Goal: Task Accomplishment & Management: Complete application form

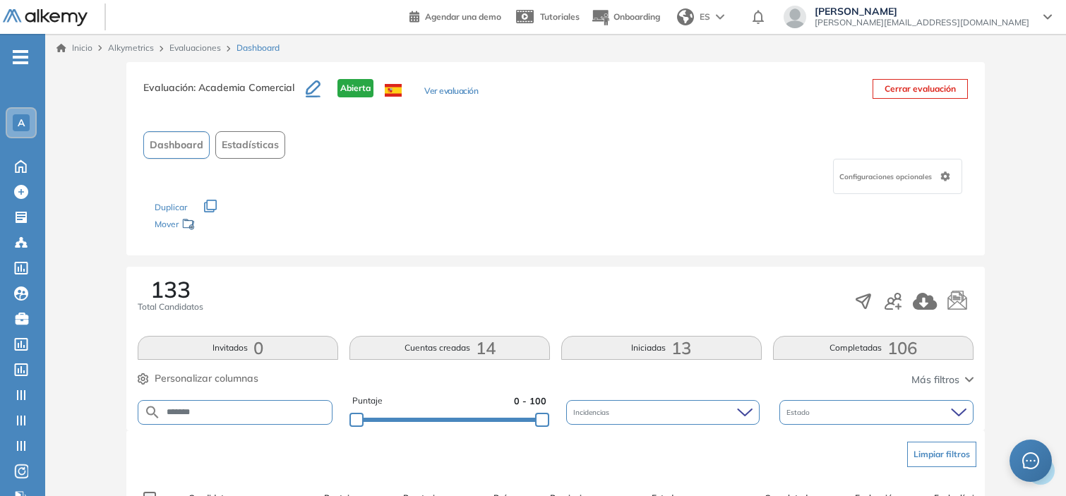
scroll to position [0, 113]
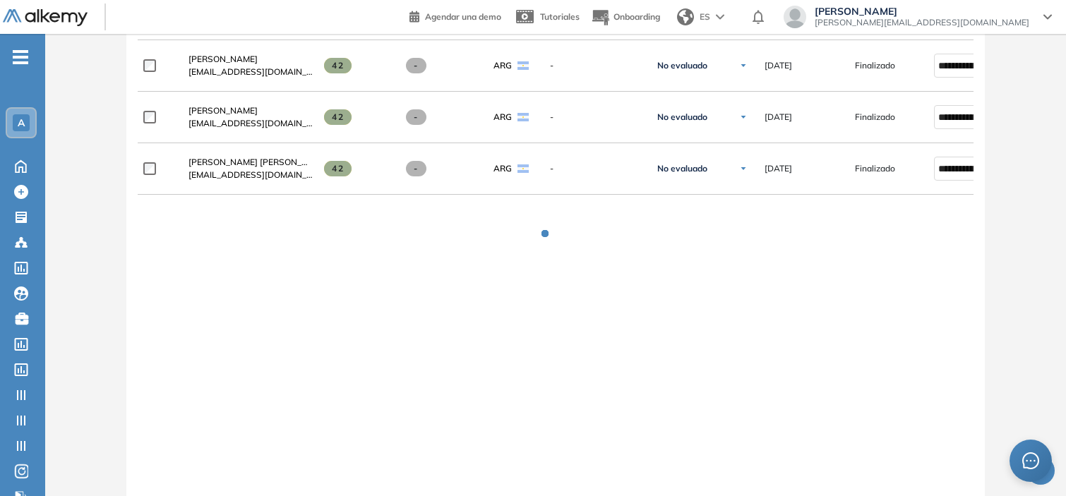
scroll to position [4290, 0]
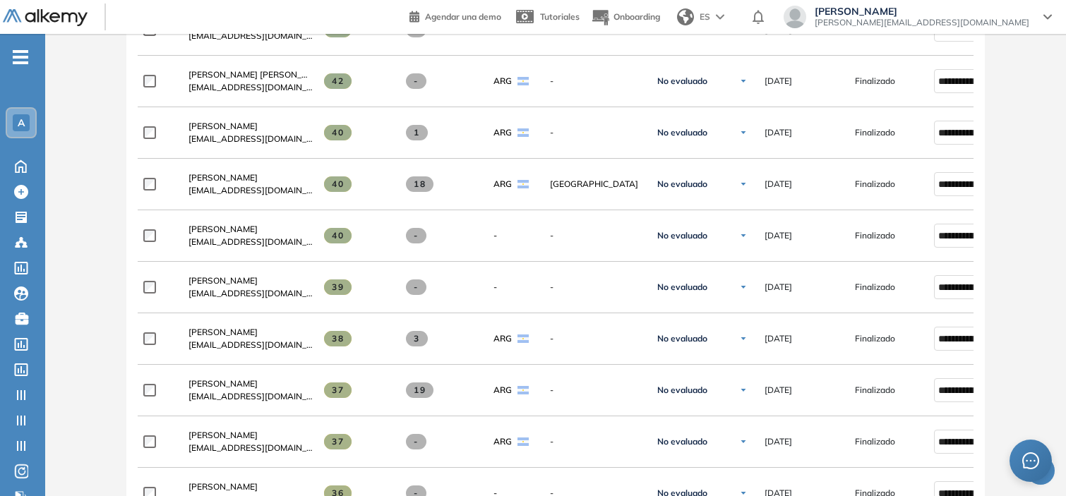
click at [18, 115] on div "A" at bounding box center [21, 122] width 17 height 17
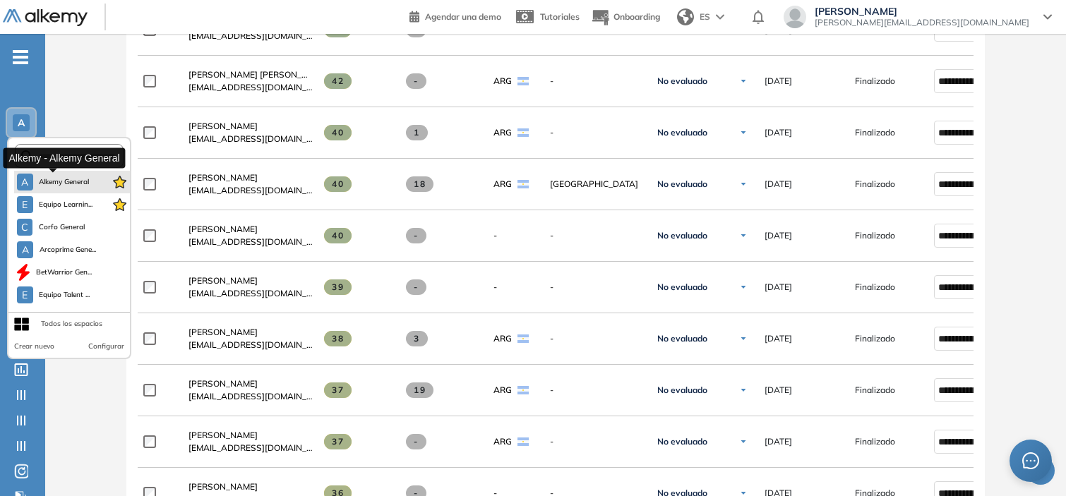
click at [53, 184] on span "Alkemy General" at bounding box center [64, 182] width 51 height 11
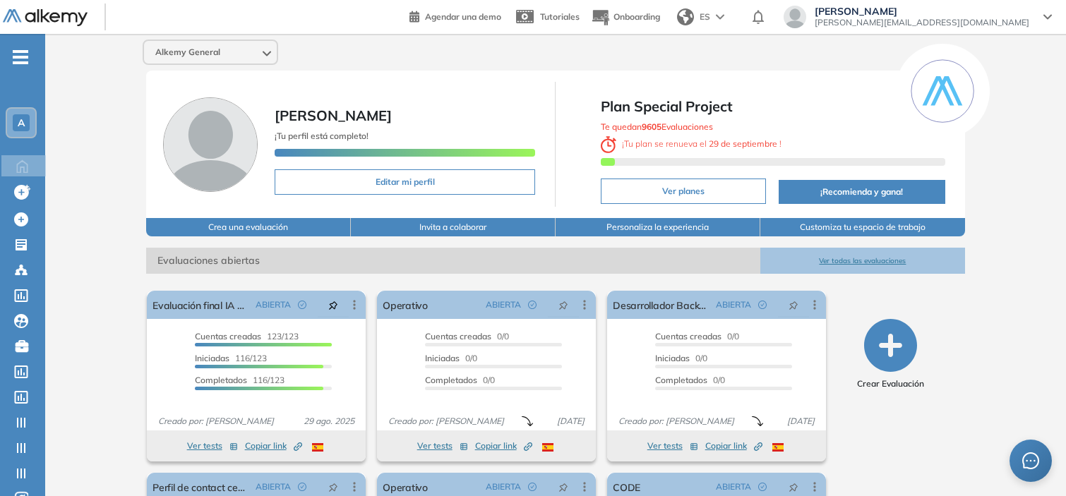
click at [16, 129] on div "A" at bounding box center [21, 122] width 17 height 17
click at [71, 72] on div "Alkemy General [PERSON_NAME] ¡Tu perfil está completo! Editar mi perfil Plan Sp…" at bounding box center [555, 347] width 1021 height 627
click at [23, 58] on icon "-" at bounding box center [21, 57] width 16 height 3
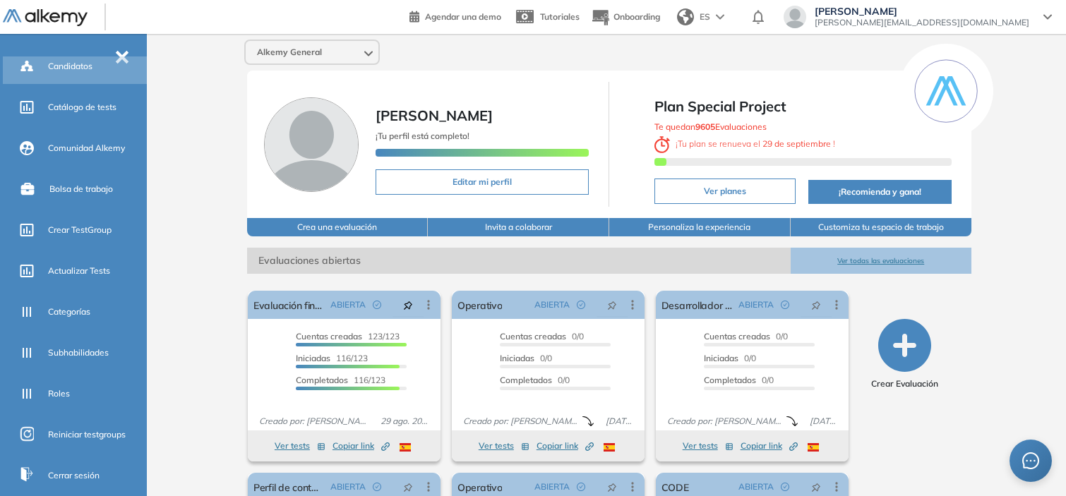
scroll to position [269, 0]
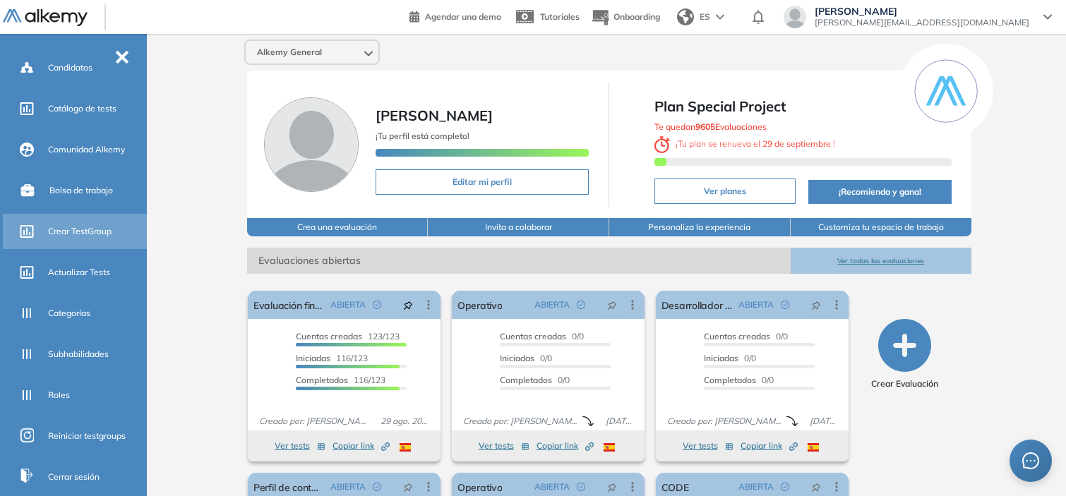
click at [64, 231] on span "Crear TestGroup" at bounding box center [80, 231] width 64 height 13
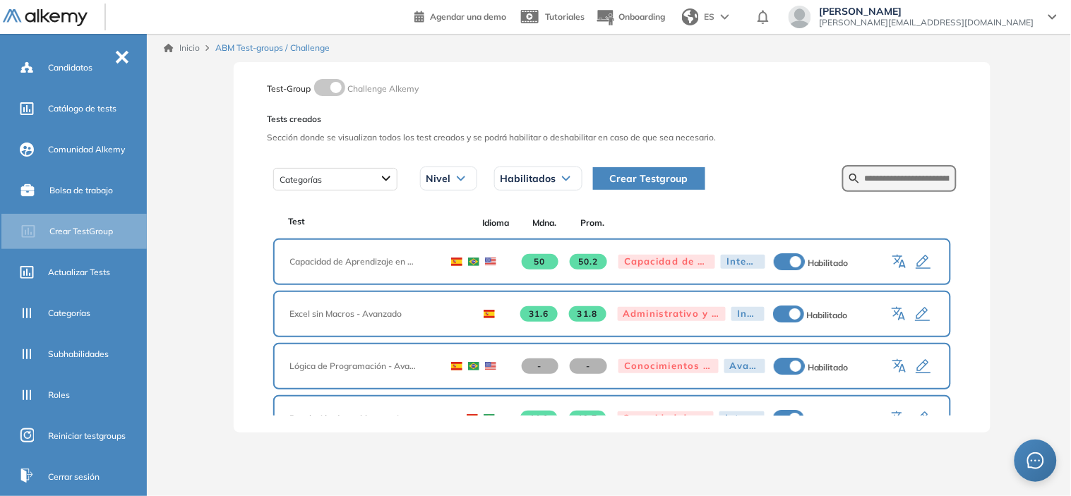
click at [624, 177] on span "Crear Testgroup" at bounding box center [649, 179] width 78 height 16
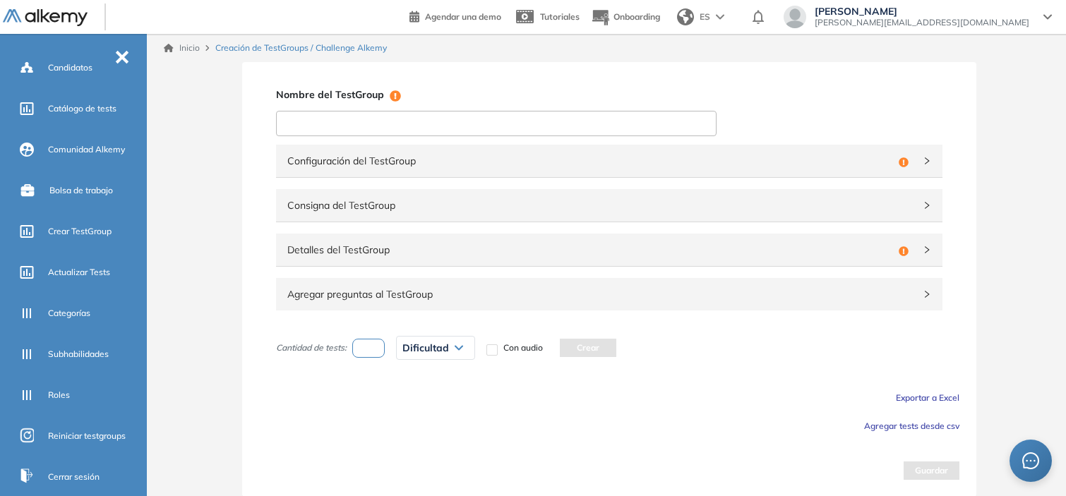
click at [462, 126] on input at bounding box center [496, 123] width 441 height 25
type input "**********"
click at [374, 153] on span "Configuración del TestGroup" at bounding box center [590, 161] width 606 height 16
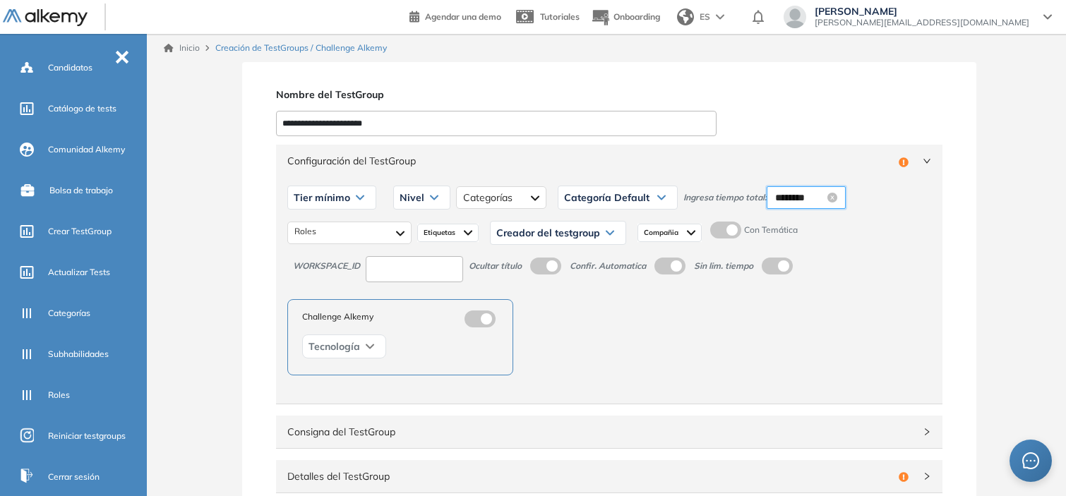
click at [792, 201] on input "********" at bounding box center [799, 198] width 49 height 16
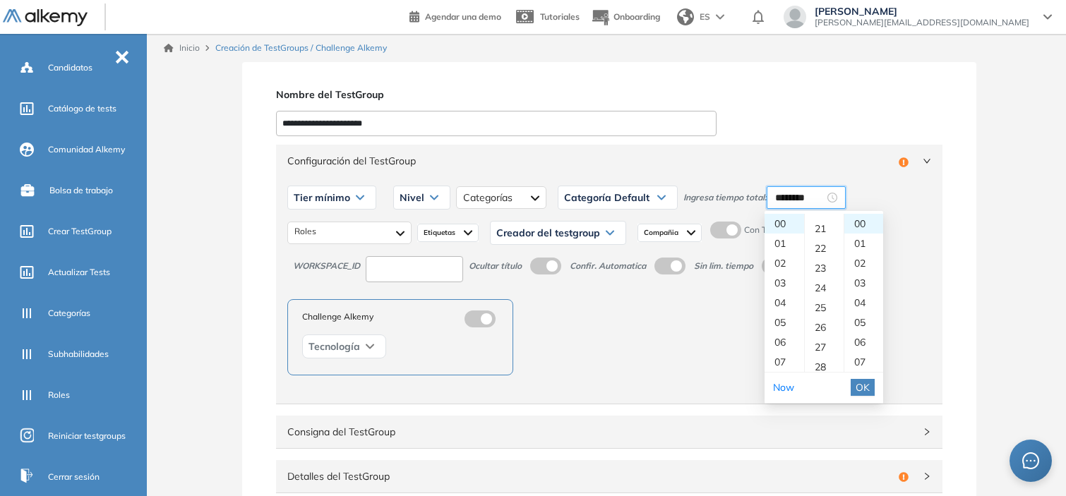
scroll to position [411, 0]
click at [778, 245] on div "01" at bounding box center [785, 244] width 40 height 20
type input "********"
click at [860, 388] on span "OK" at bounding box center [863, 388] width 14 height 16
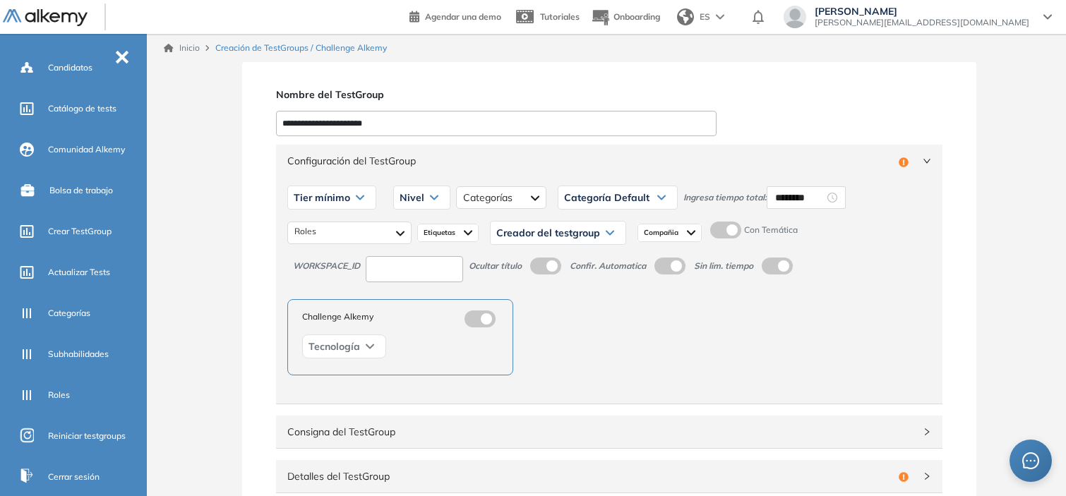
click at [725, 224] on label at bounding box center [725, 230] width 31 height 17
click at [690, 230] on img at bounding box center [691, 232] width 8 height 11
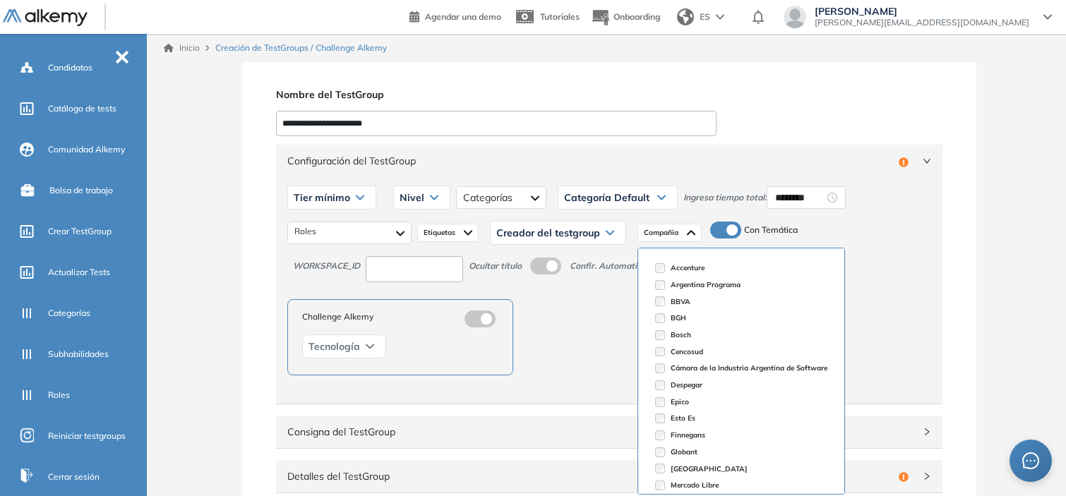
click at [690, 230] on img at bounding box center [691, 232] width 8 height 11
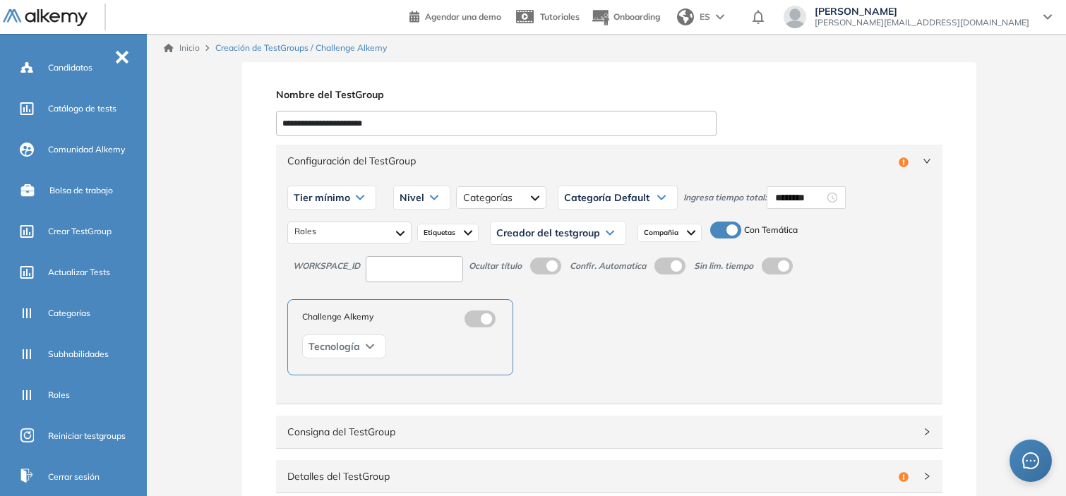
click at [598, 225] on div "Creador del testgroup" at bounding box center [558, 233] width 135 height 23
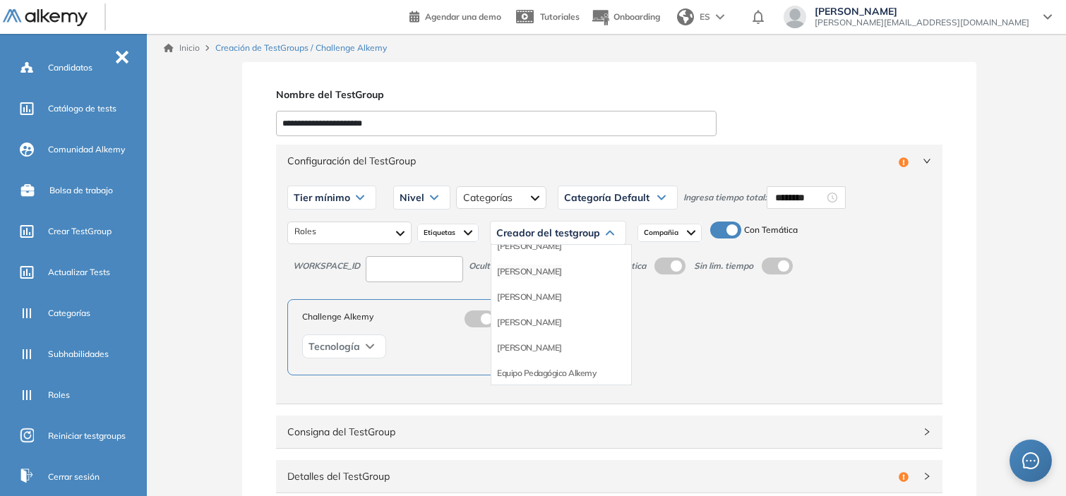
scroll to position [78, 0]
click at [561, 364] on li "Equipo Pedagógico Alkemy" at bounding box center [546, 364] width 99 height 14
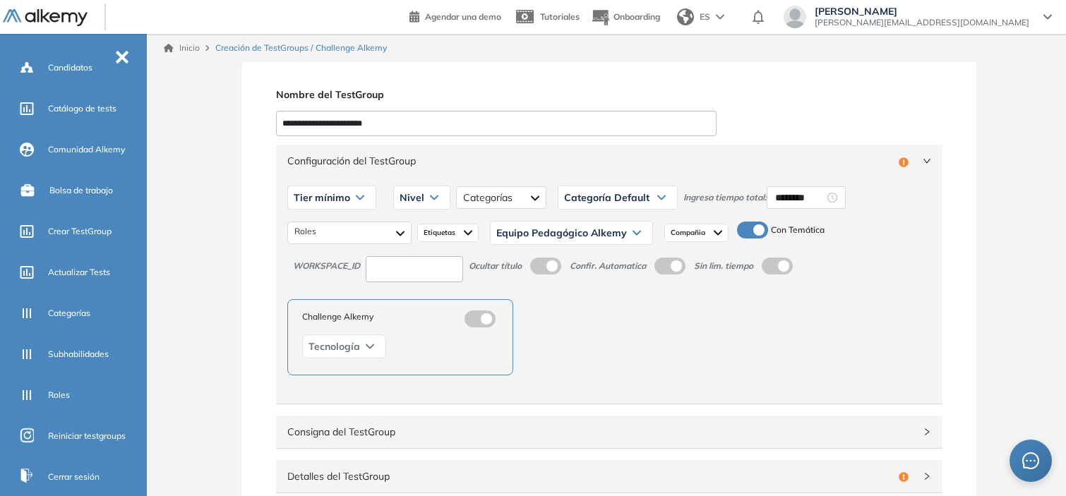
click at [436, 275] on input at bounding box center [414, 269] width 97 height 26
type input "*"
click at [347, 198] on span "Tier mínimo" at bounding box center [322, 197] width 56 height 11
click at [323, 225] on li "Tier N° 1" at bounding box center [311, 228] width 32 height 14
click at [337, 231] on div at bounding box center [349, 233] width 124 height 23
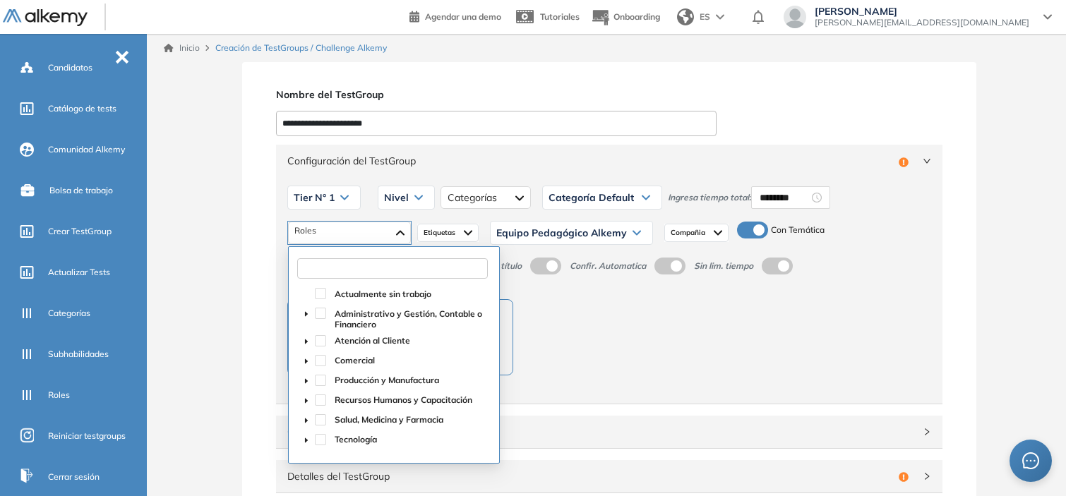
click at [355, 268] on input "text" at bounding box center [392, 268] width 191 height 20
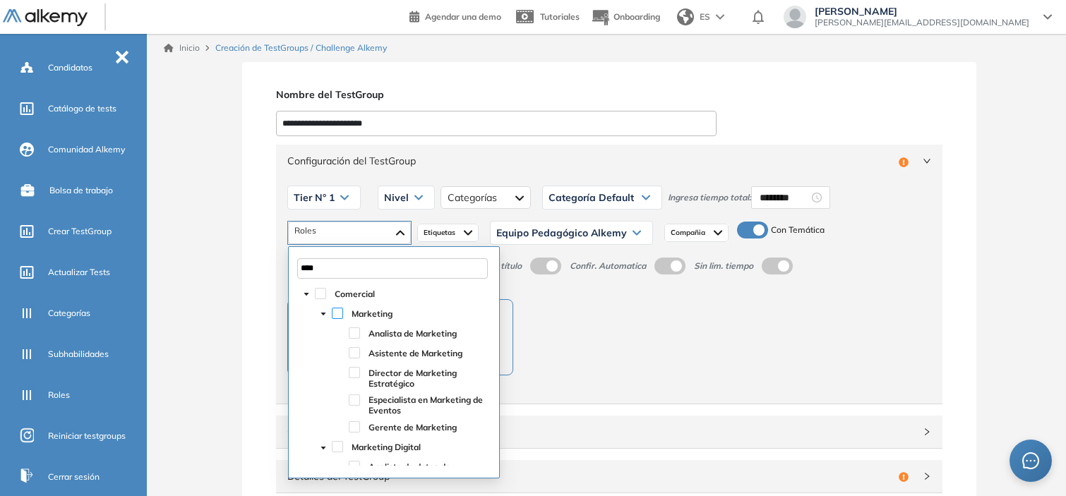
click at [335, 309] on span at bounding box center [337, 313] width 11 height 11
type input "****"
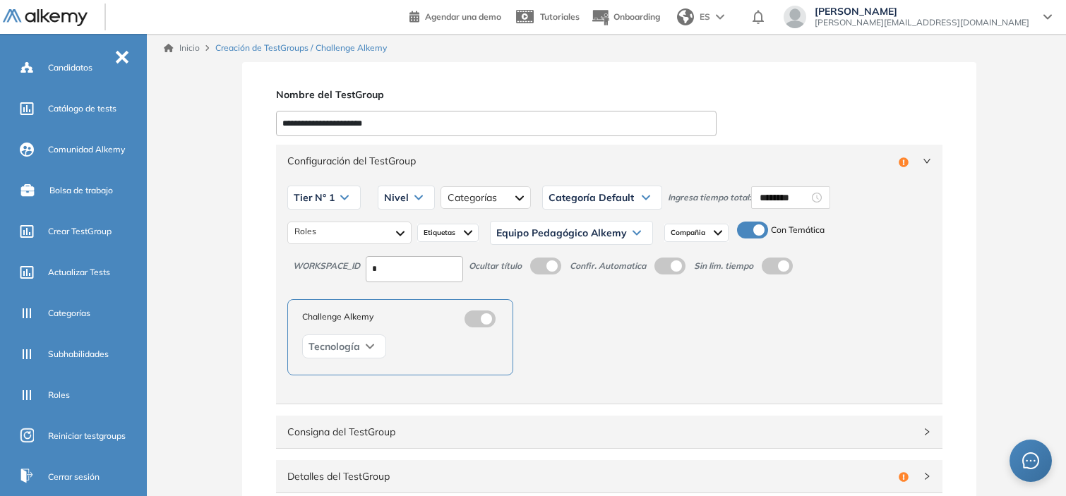
click at [426, 199] on div "Nivel" at bounding box center [407, 197] width 56 height 23
click at [408, 259] on li "Intermedio" at bounding box center [405, 253] width 40 height 14
click at [448, 232] on span "Etiquetas" at bounding box center [441, 232] width 35 height 11
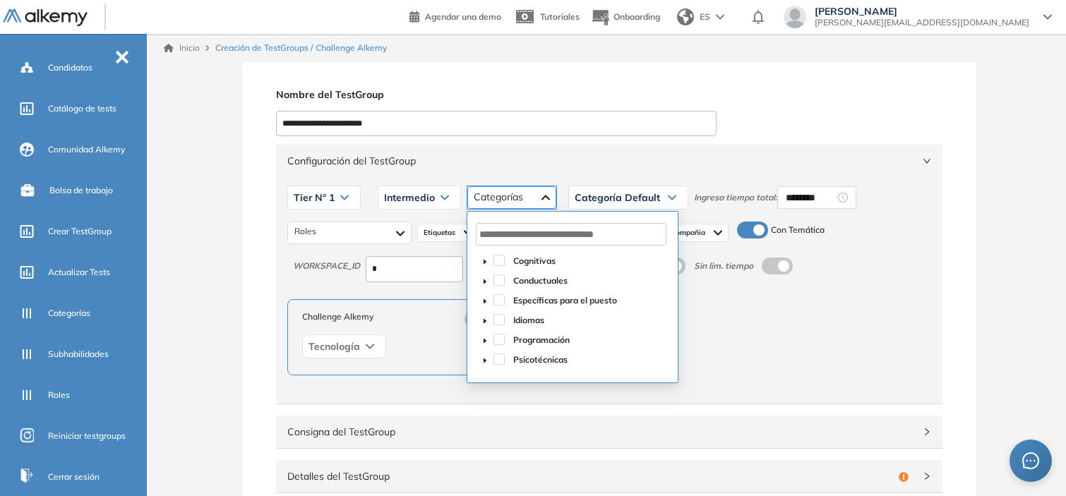
click at [489, 194] on div at bounding box center [512, 197] width 89 height 23
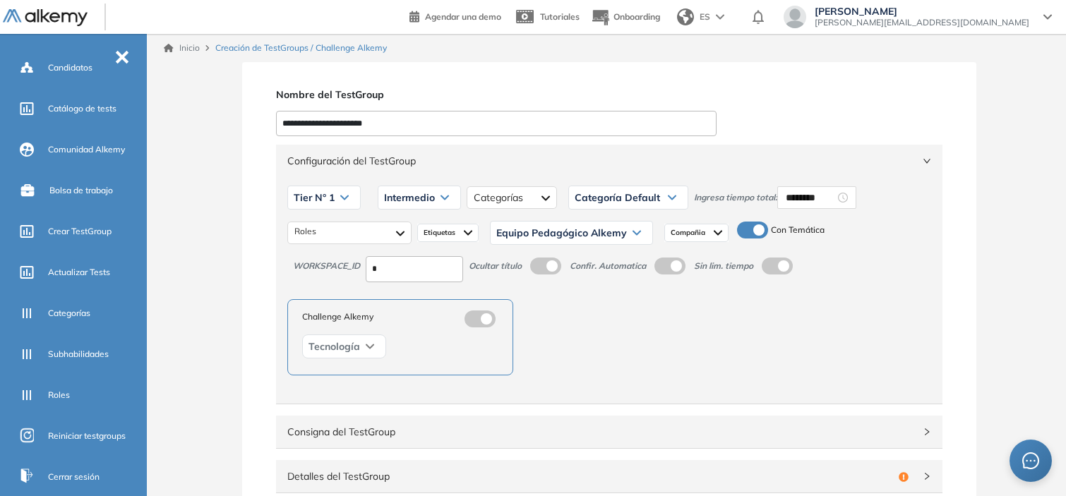
click at [548, 175] on div "Configuración del TestGroup Incompleto" at bounding box center [609, 161] width 667 height 32
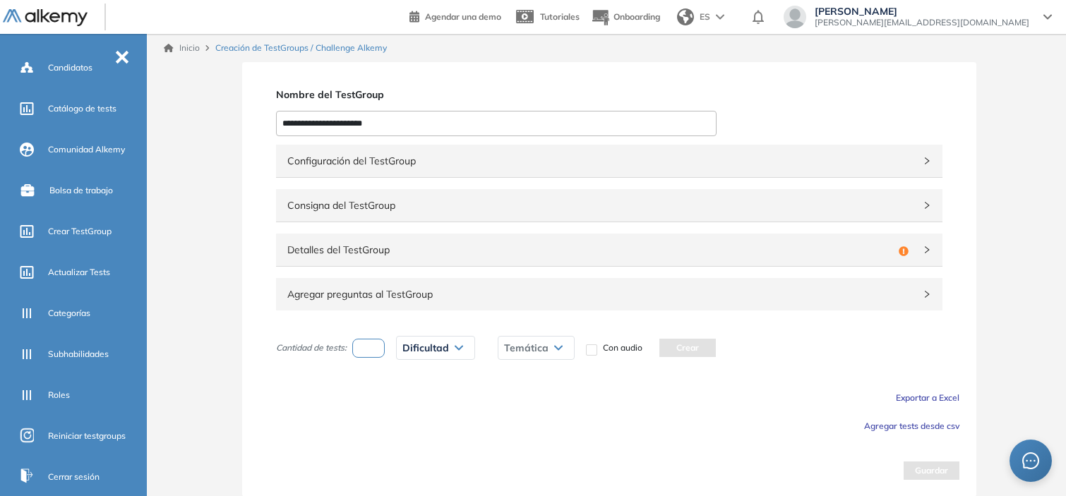
click at [506, 258] on div "Detalles del TestGroup Incompleto" at bounding box center [609, 250] width 667 height 32
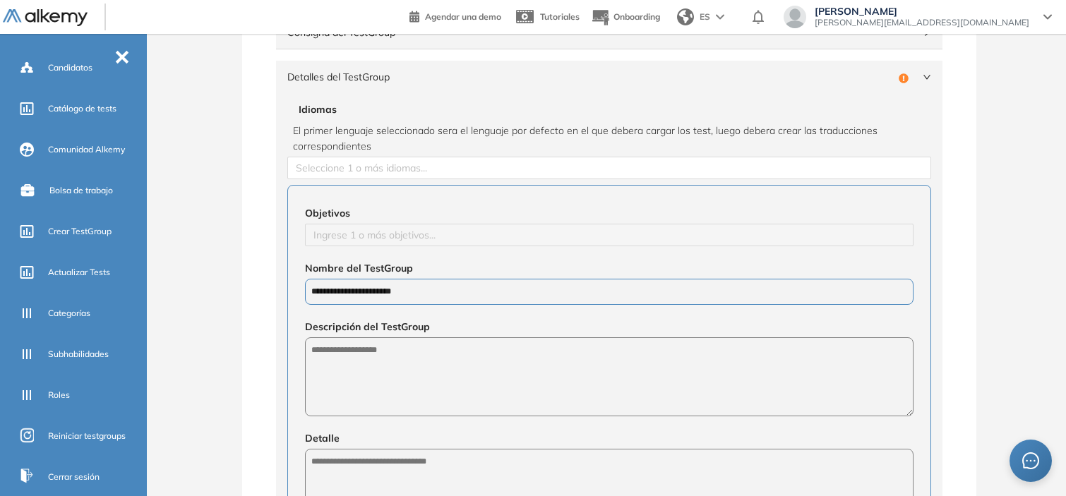
scroll to position [180, 0]
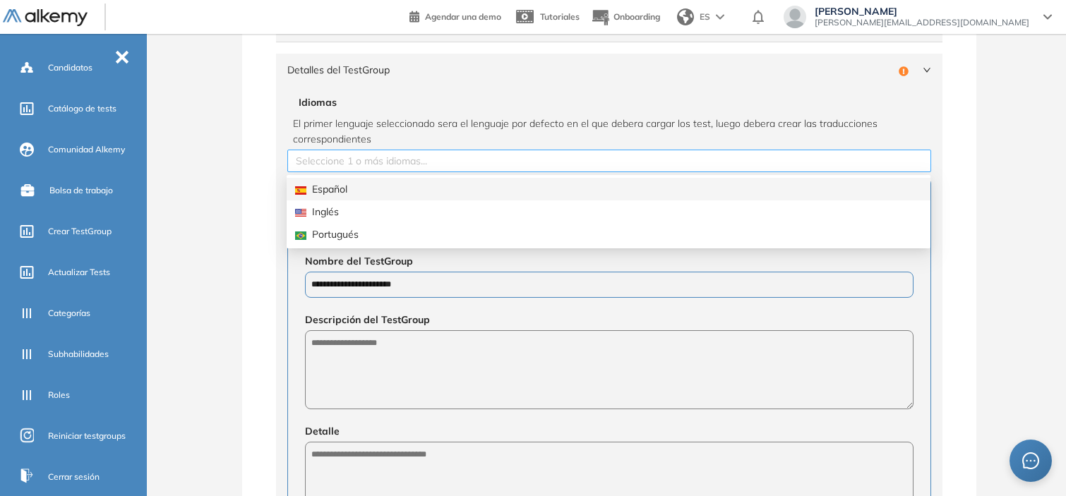
click at [365, 153] on div at bounding box center [609, 161] width 637 height 17
click at [364, 182] on div "Español" at bounding box center [608, 190] width 627 height 16
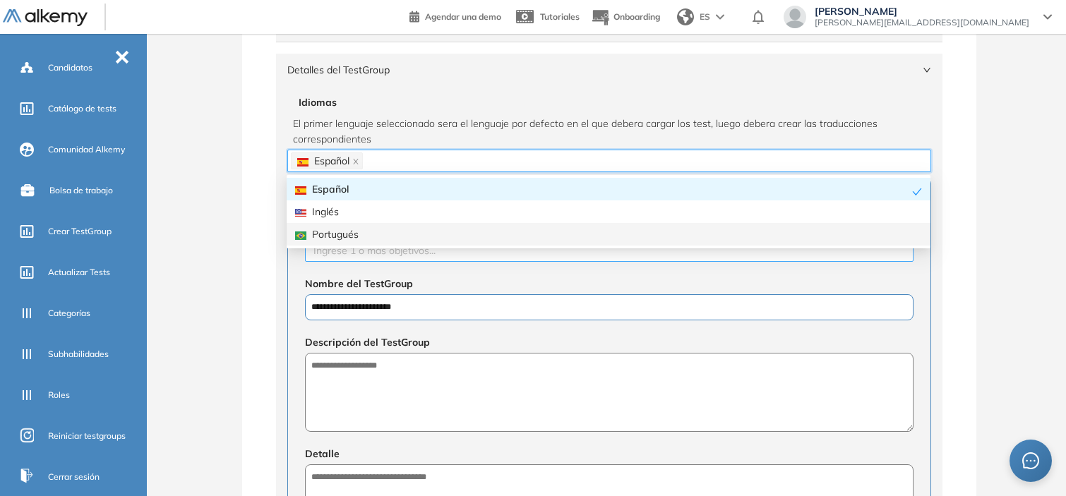
click at [414, 258] on div at bounding box center [610, 250] width 602 height 17
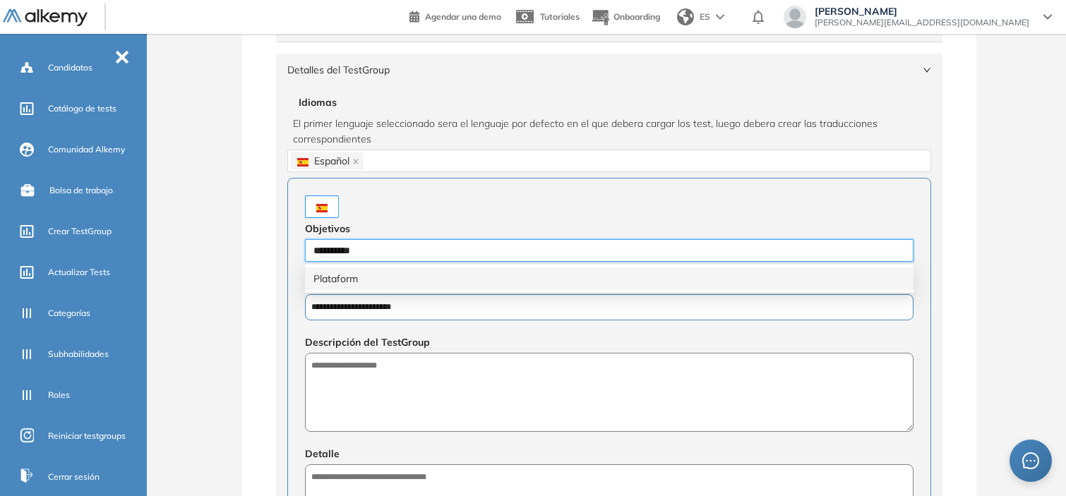
type input "**********"
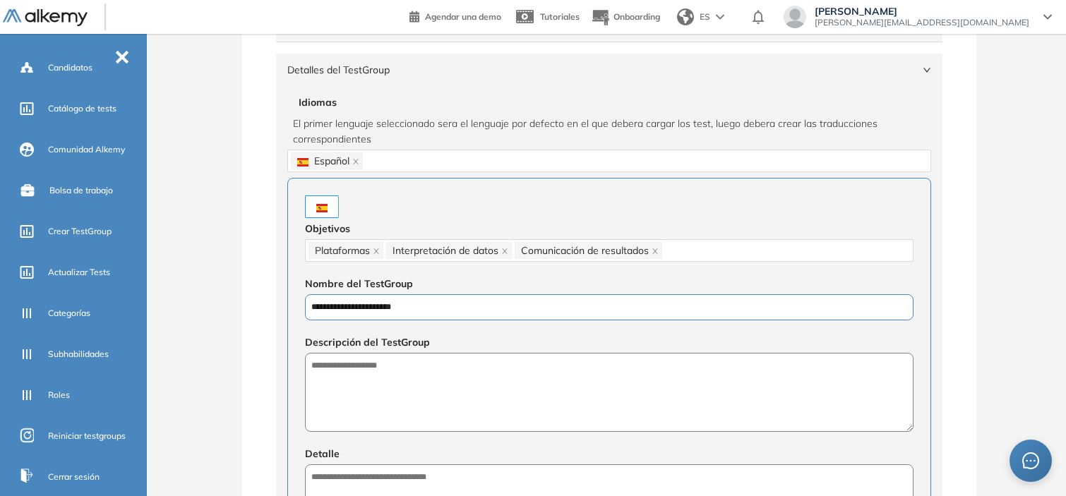
click at [283, 272] on div "**********" at bounding box center [609, 442] width 667 height 713
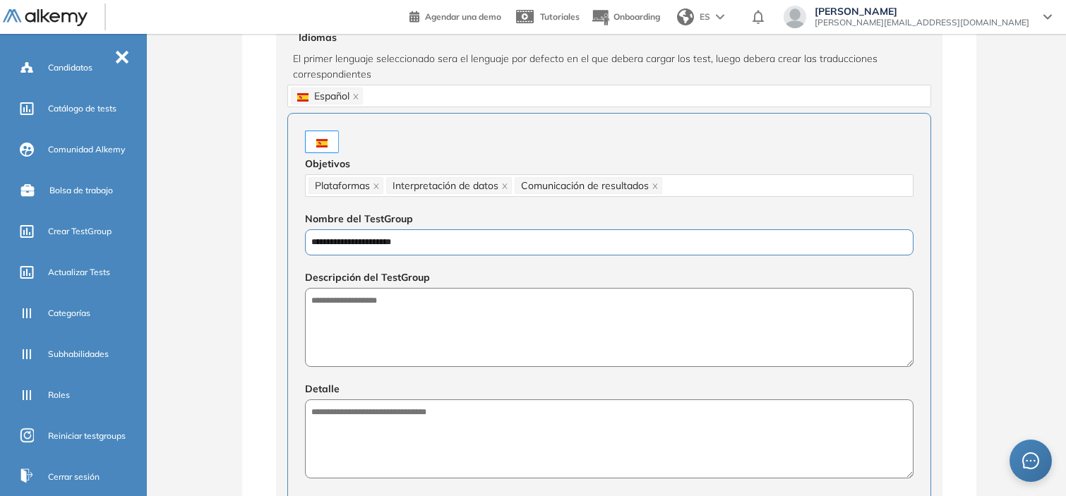
scroll to position [248, 0]
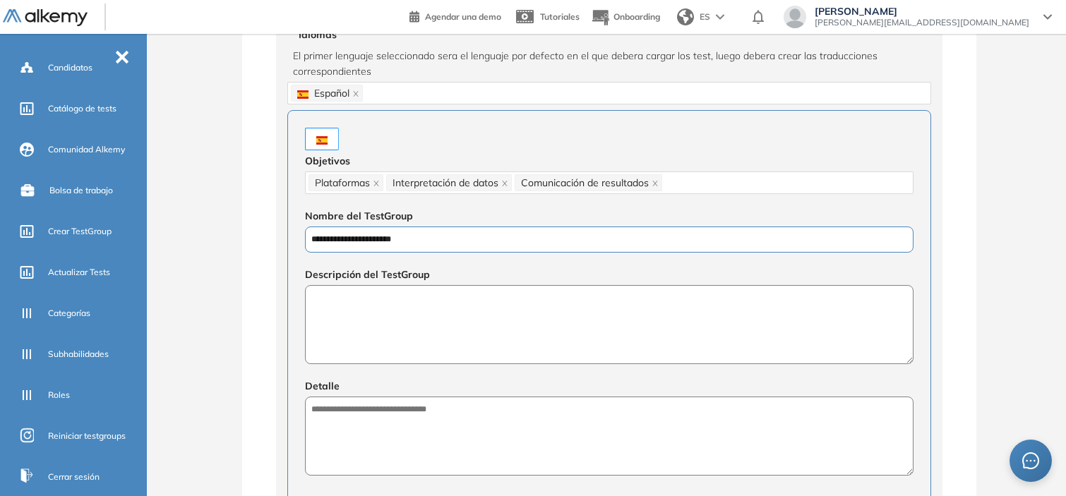
click at [355, 308] on textarea at bounding box center [609, 324] width 609 height 79
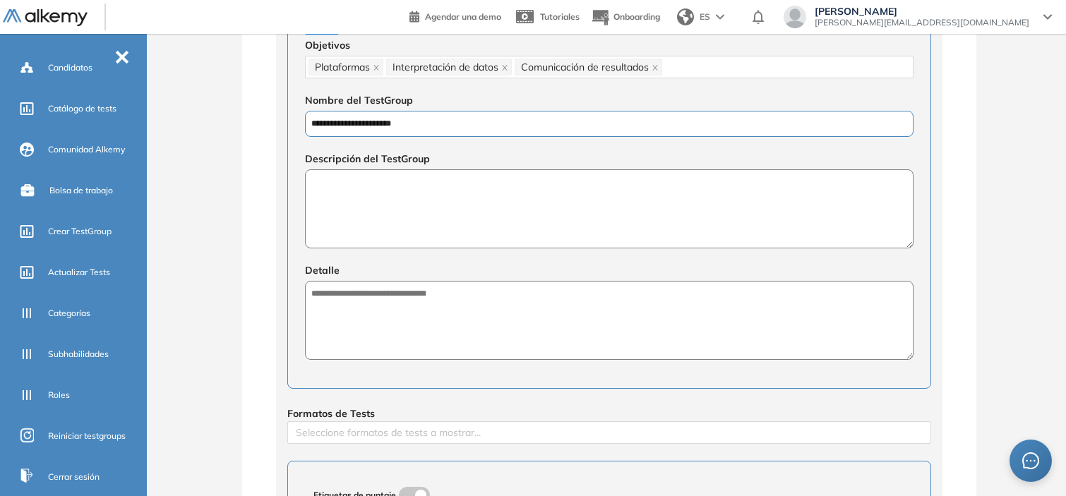
scroll to position [351, 0]
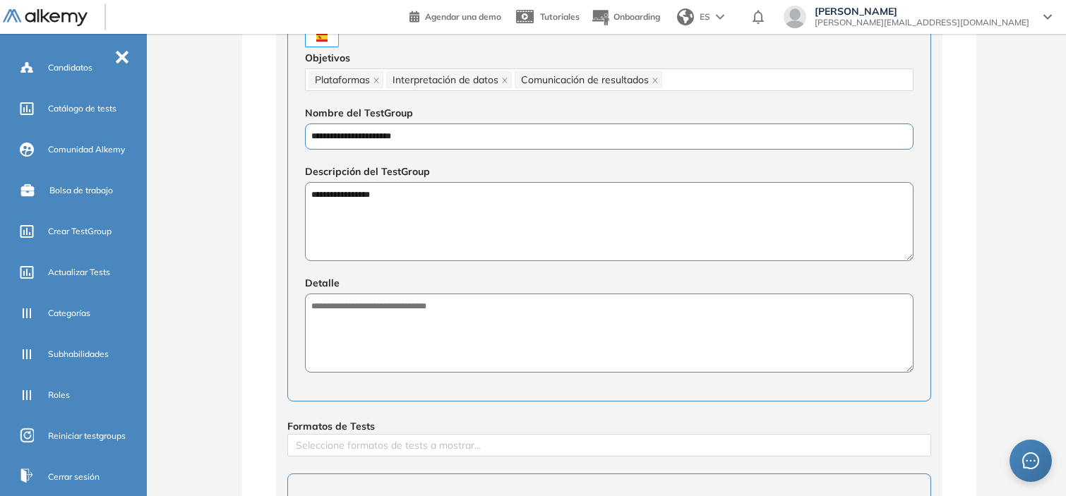
type textarea "**********"
click at [355, 308] on textarea at bounding box center [609, 333] width 609 height 79
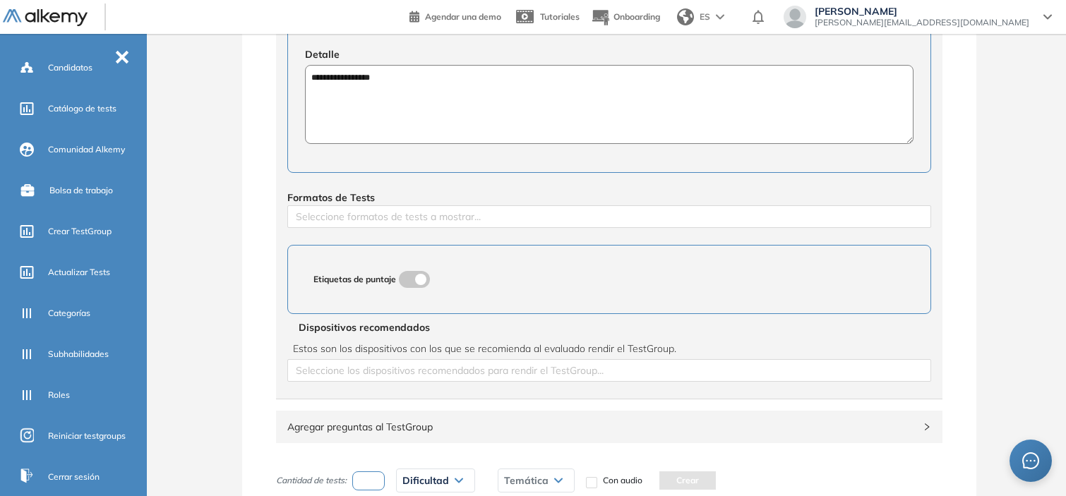
scroll to position [714, 0]
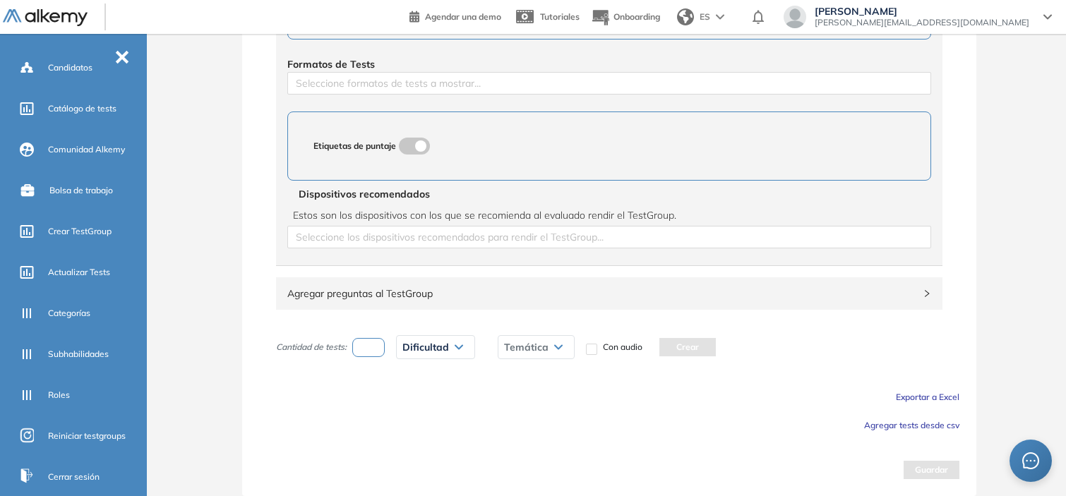
type textarea "**********"
click at [905, 418] on button "Agregar tests desde csv" at bounding box center [911, 424] width 95 height 17
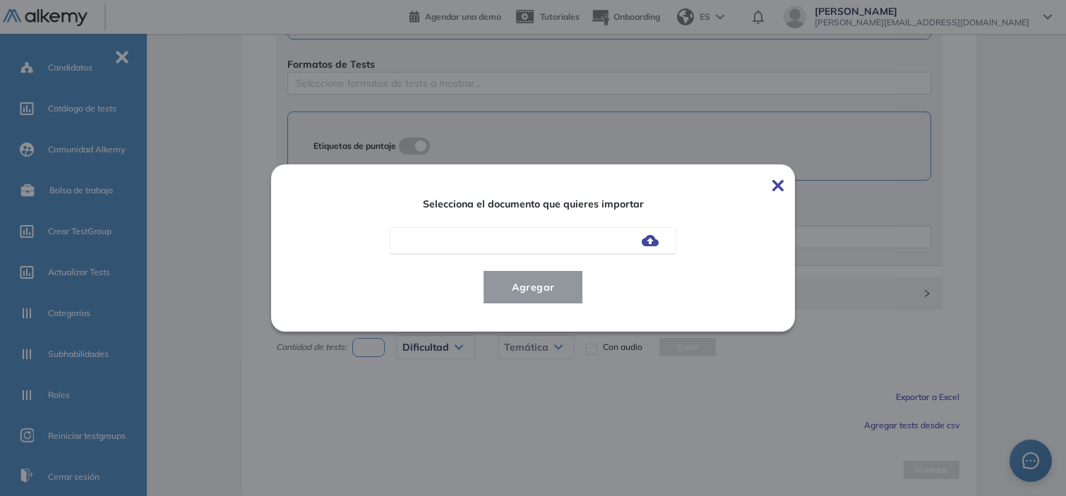
click at [652, 237] on img at bounding box center [650, 240] width 17 height 11
click at [0, 0] on input "file" at bounding box center [0, 0] width 0 height 0
click at [504, 294] on span "Agregar" at bounding box center [534, 287] width 66 height 17
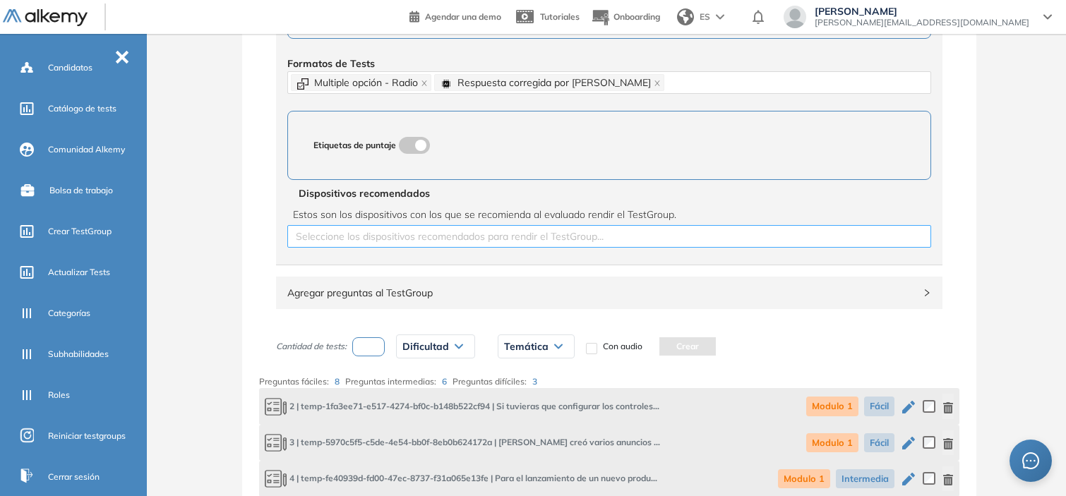
click at [454, 238] on div at bounding box center [609, 236] width 637 height 17
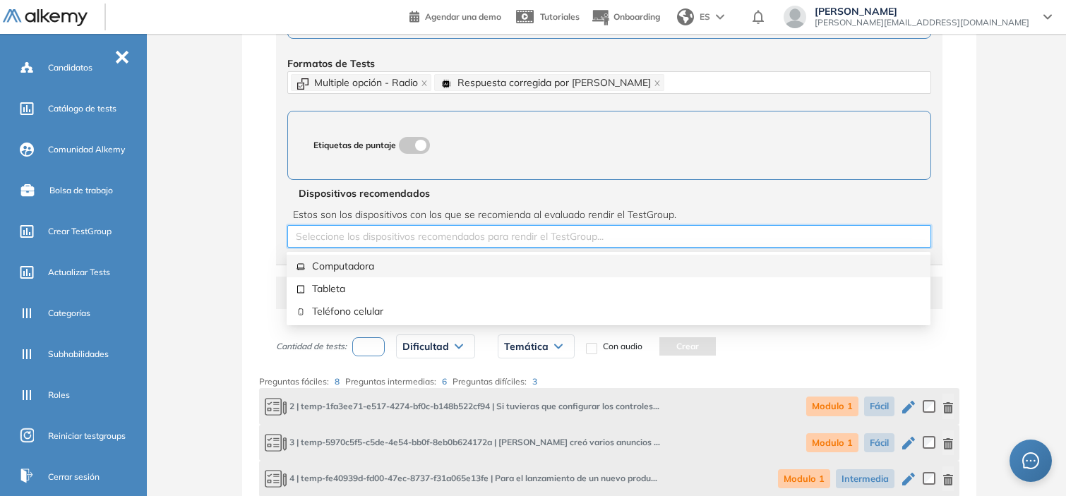
click at [401, 270] on div "Computadora" at bounding box center [608, 266] width 627 height 16
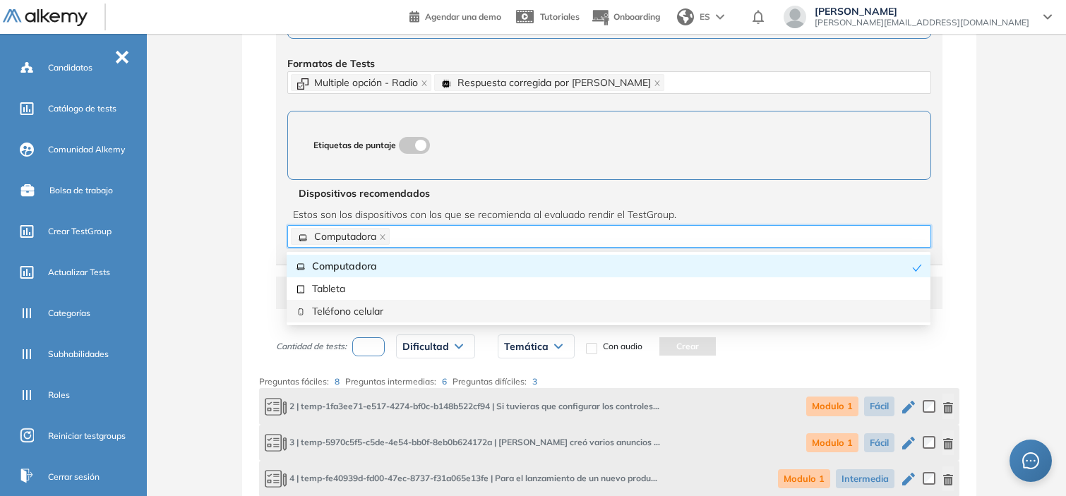
click at [381, 301] on div "Teléfono celular" at bounding box center [609, 311] width 644 height 23
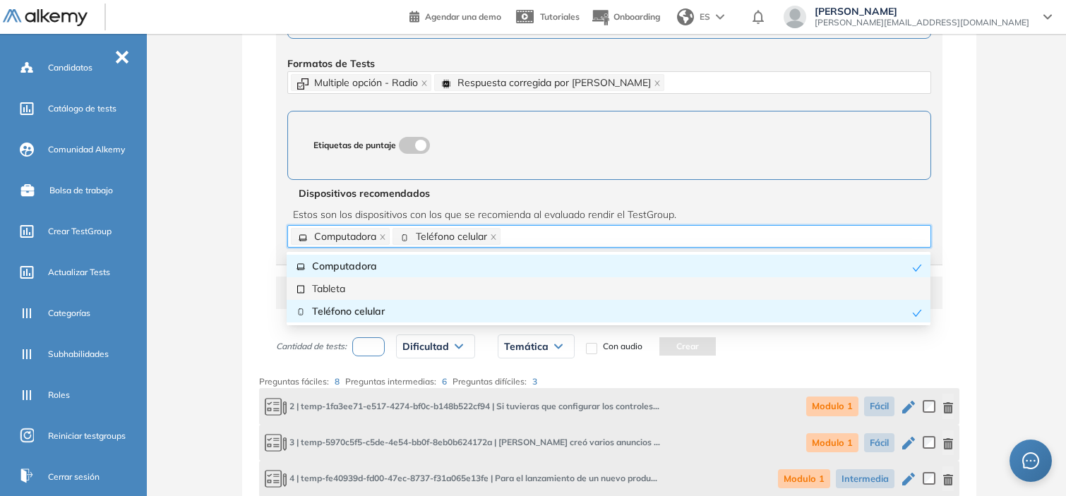
click at [376, 292] on div "Tableta" at bounding box center [608, 289] width 627 height 16
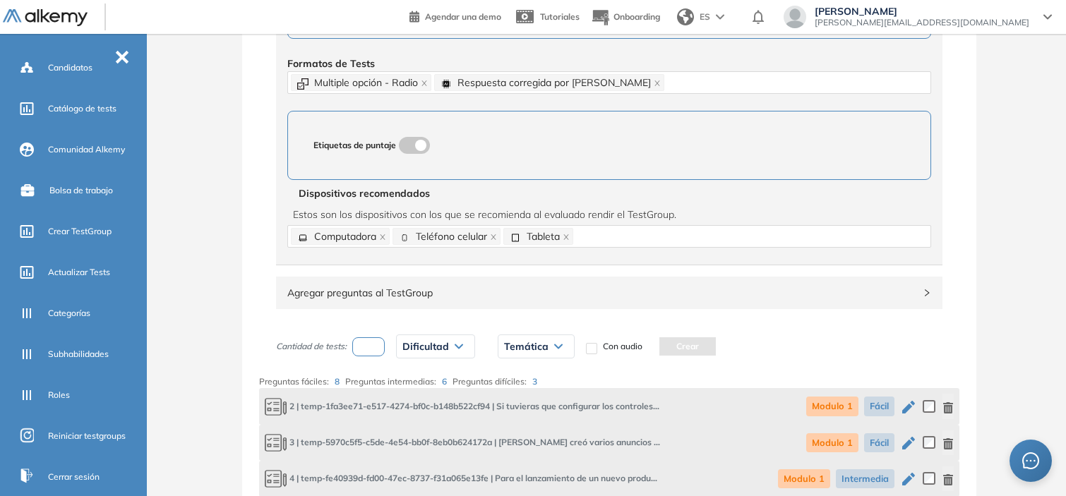
click at [368, 341] on input "number" at bounding box center [368, 347] width 32 height 19
type input "**"
click at [432, 343] on span "Dificultad" at bounding box center [426, 346] width 47 height 11
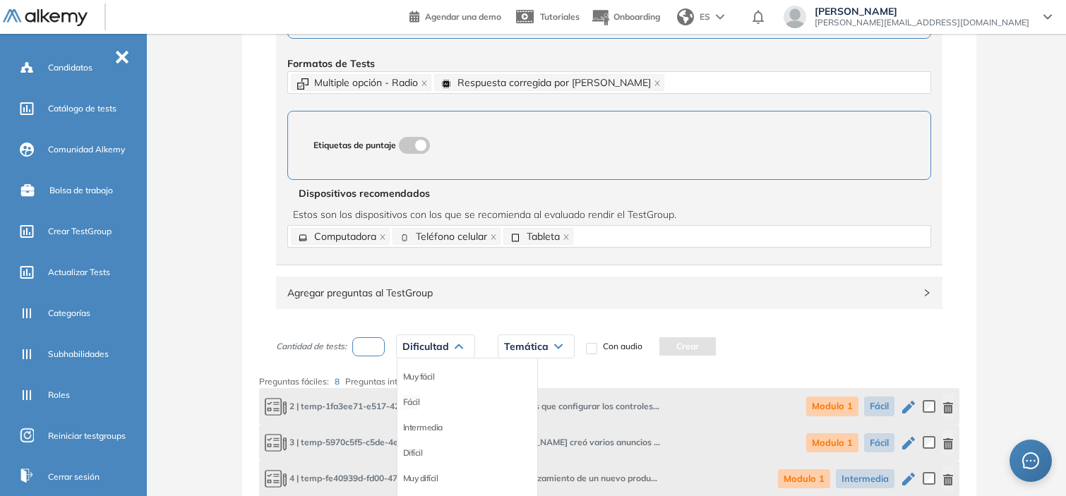
click at [410, 397] on li "Fácil" at bounding box center [411, 402] width 17 height 14
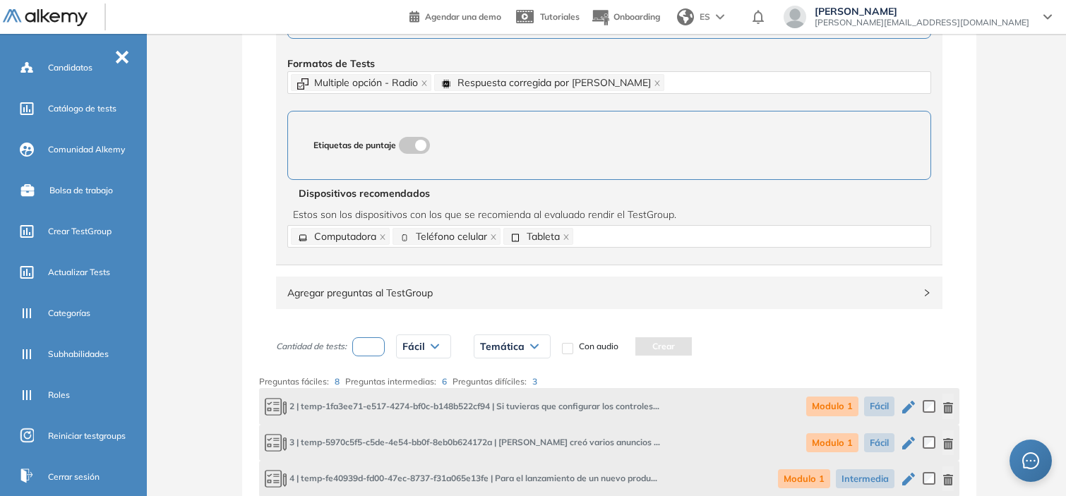
click at [523, 341] on div "Temática" at bounding box center [513, 346] width 76 height 23
click at [516, 379] on div "Modulo 1" at bounding box center [512, 376] width 74 height 25
click at [507, 378] on li "Modulo 1" at bounding box center [497, 377] width 33 height 14
click at [662, 340] on button "Crear" at bounding box center [662, 347] width 56 height 18
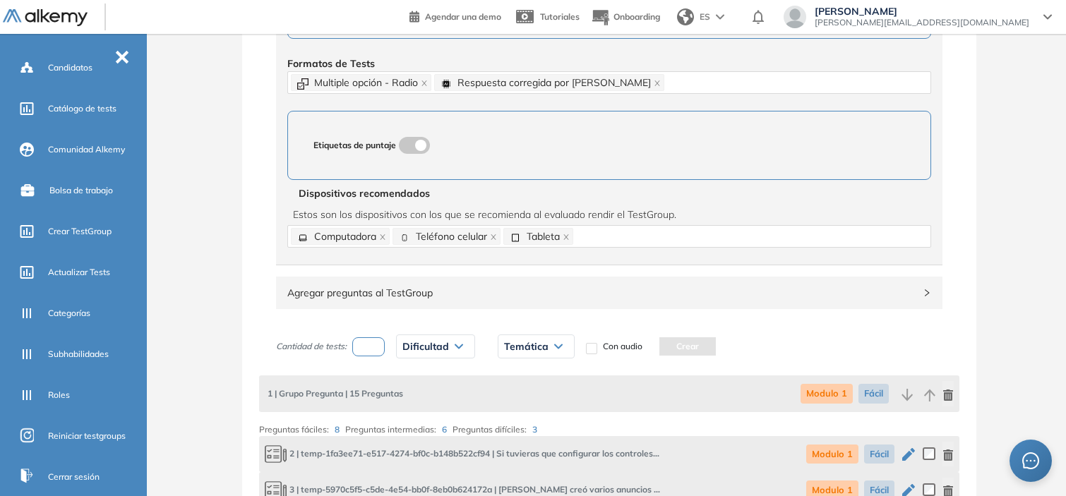
click at [379, 338] on input "number" at bounding box center [368, 347] width 32 height 19
type input "*"
click at [426, 349] on span "Dificultad" at bounding box center [426, 346] width 47 height 11
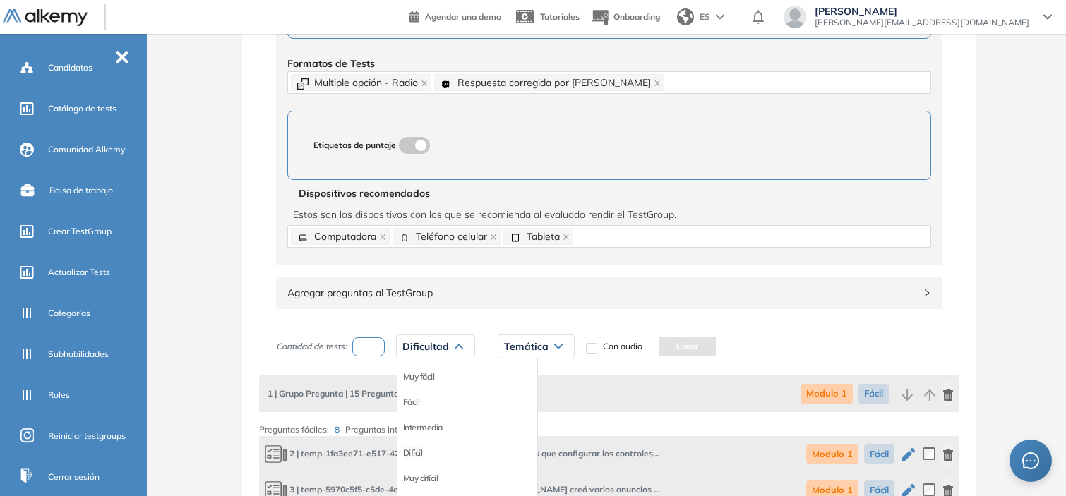
click at [419, 454] on li "Difícil" at bounding box center [413, 453] width 20 height 14
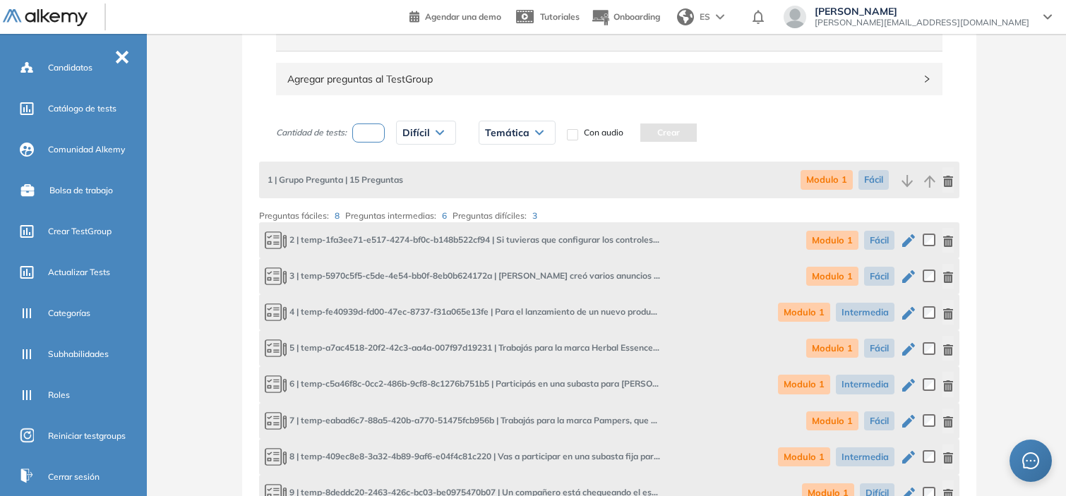
scroll to position [971, 0]
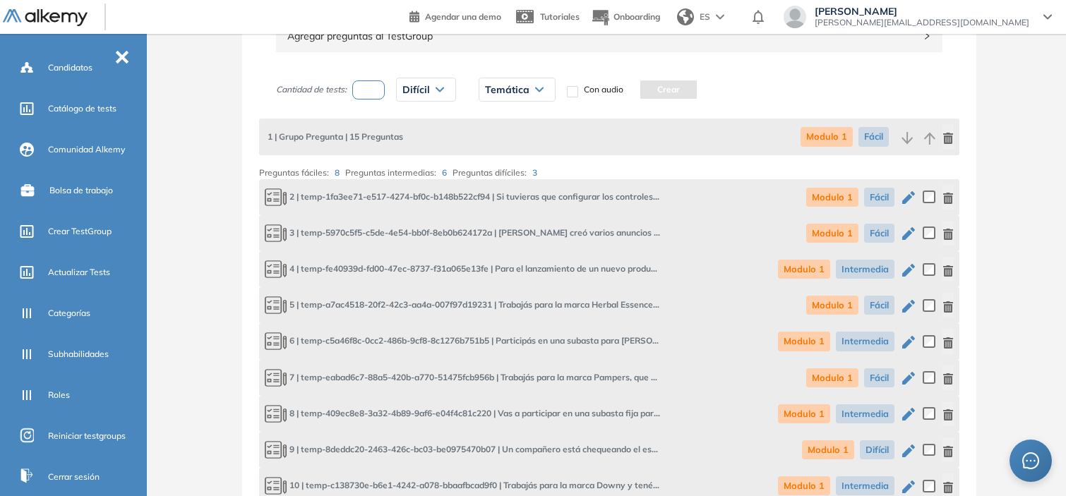
click at [519, 85] on span "Temática" at bounding box center [507, 89] width 44 height 11
click at [507, 144] on li "Modulo 2" at bounding box center [502, 145] width 33 height 14
click at [665, 85] on button "Crear" at bounding box center [667, 90] width 56 height 18
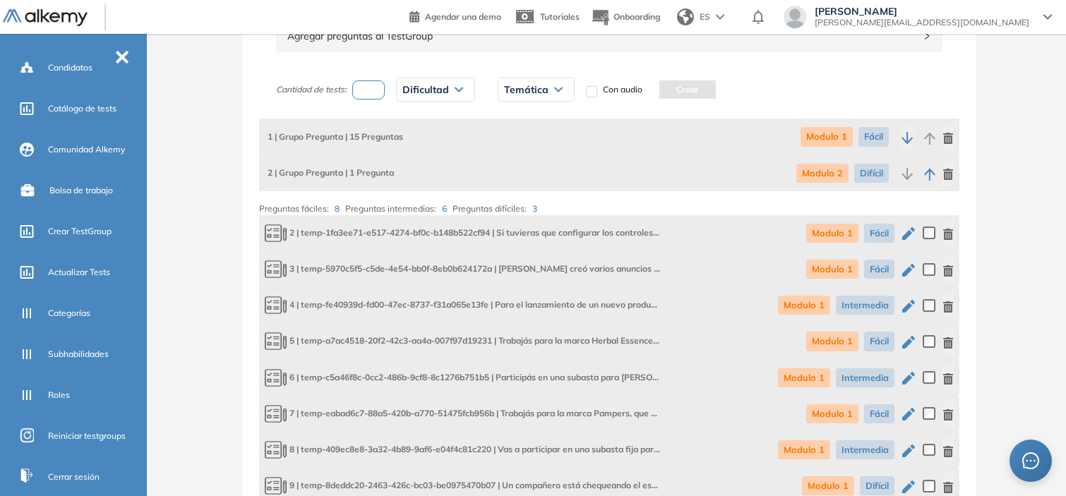
click at [366, 95] on input "*" at bounding box center [368, 90] width 32 height 19
type input "*"
click at [458, 89] on icon at bounding box center [459, 90] width 8 height 6
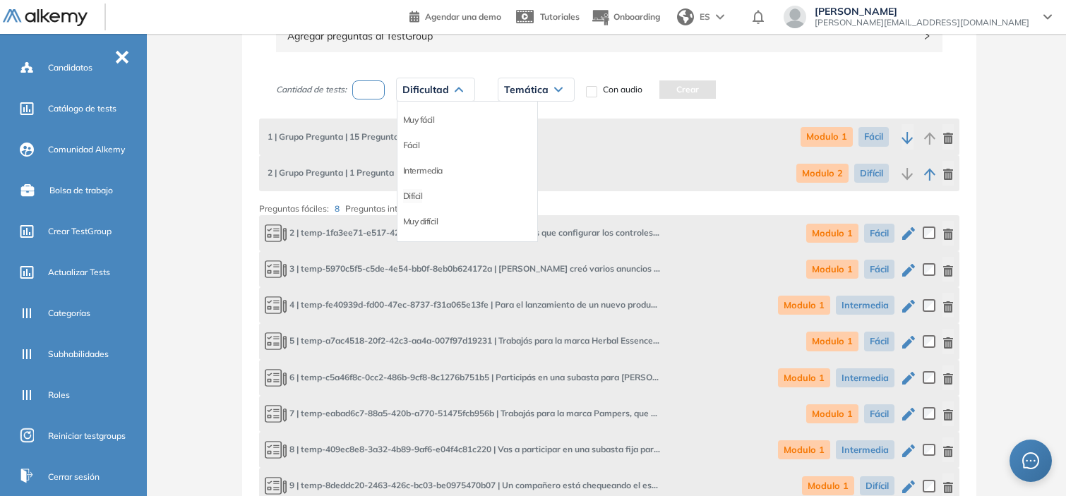
click at [419, 193] on li "Difícil" at bounding box center [413, 196] width 20 height 14
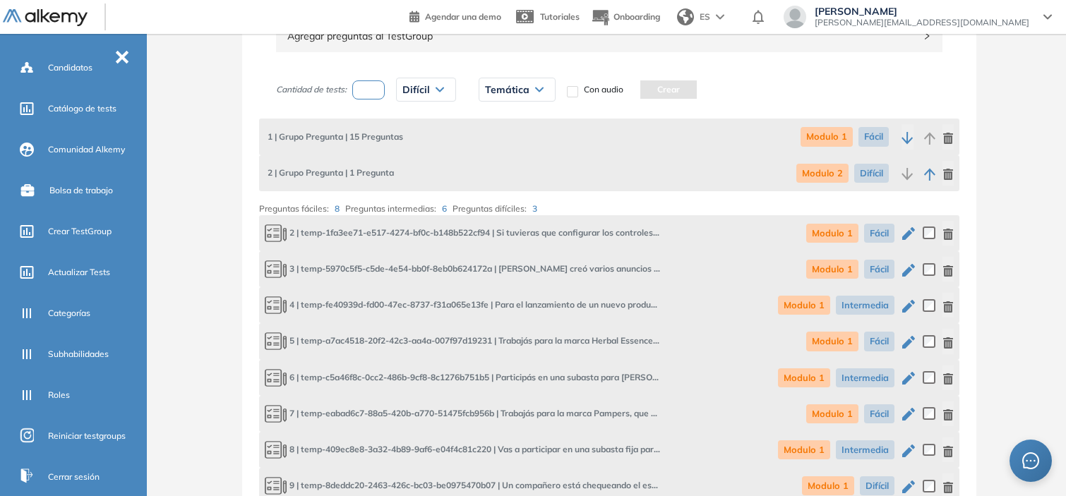
click at [523, 96] on div "Temática" at bounding box center [518, 89] width 76 height 23
click at [511, 169] on li "Modulo 3" at bounding box center [502, 171] width 33 height 14
click at [678, 90] on button "Crear" at bounding box center [667, 90] width 56 height 18
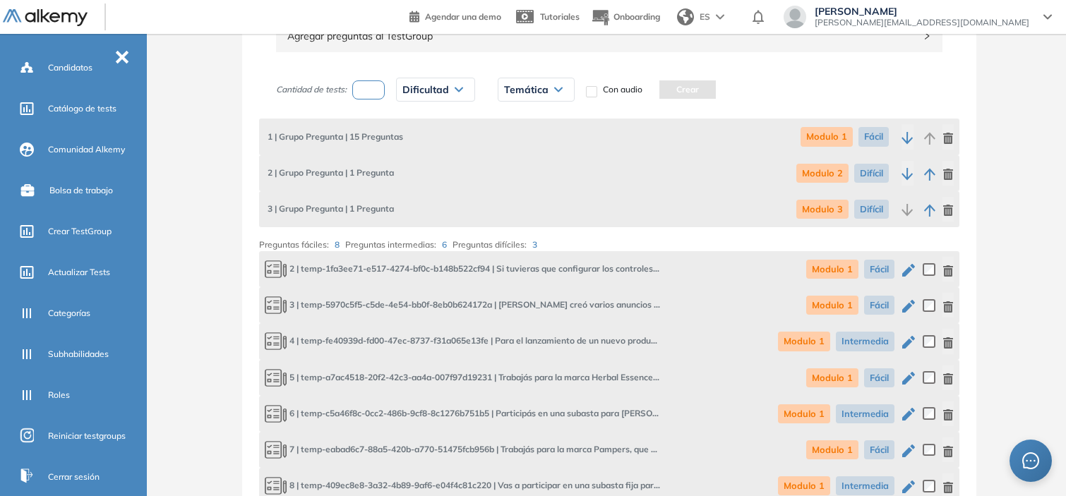
scroll to position [1488, 0]
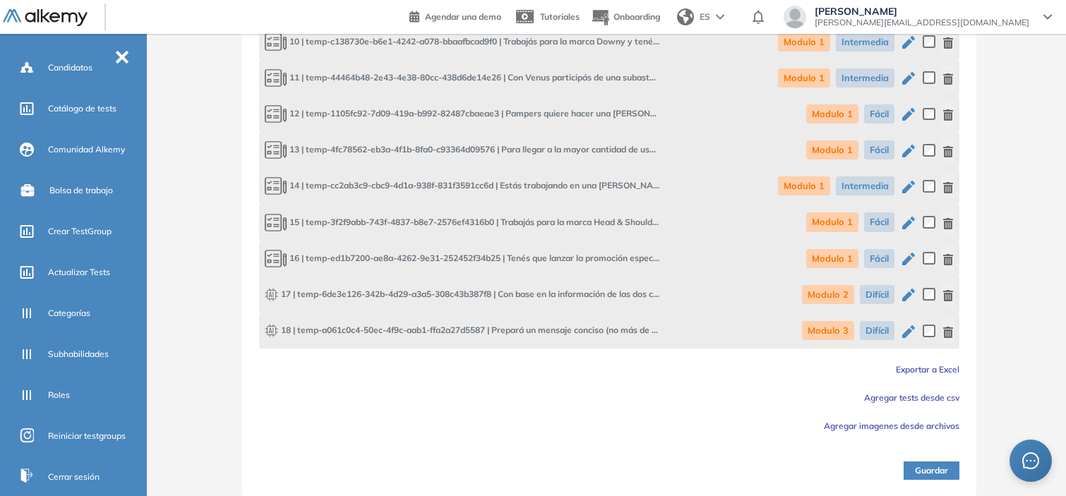
click at [927, 469] on button "Guardar" at bounding box center [932, 471] width 56 height 18
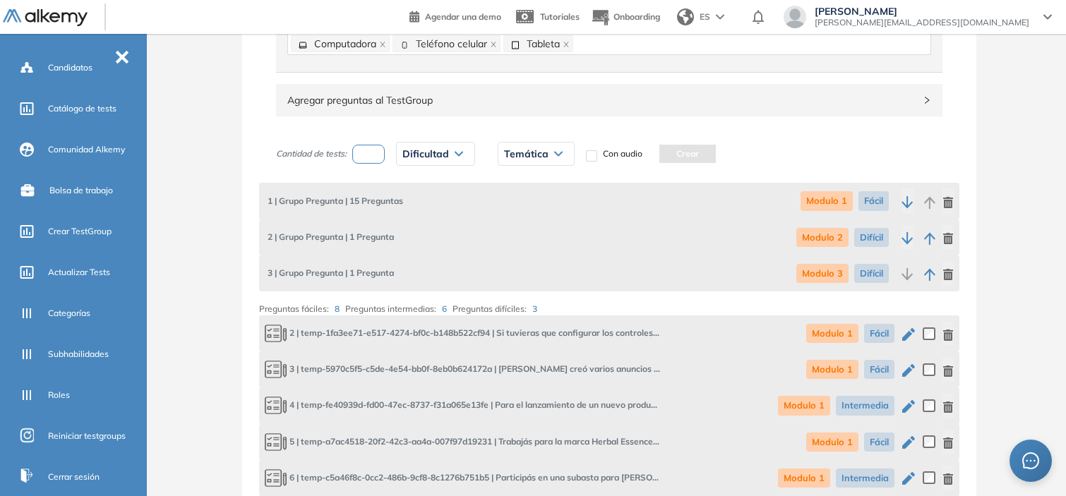
scroll to position [893, 0]
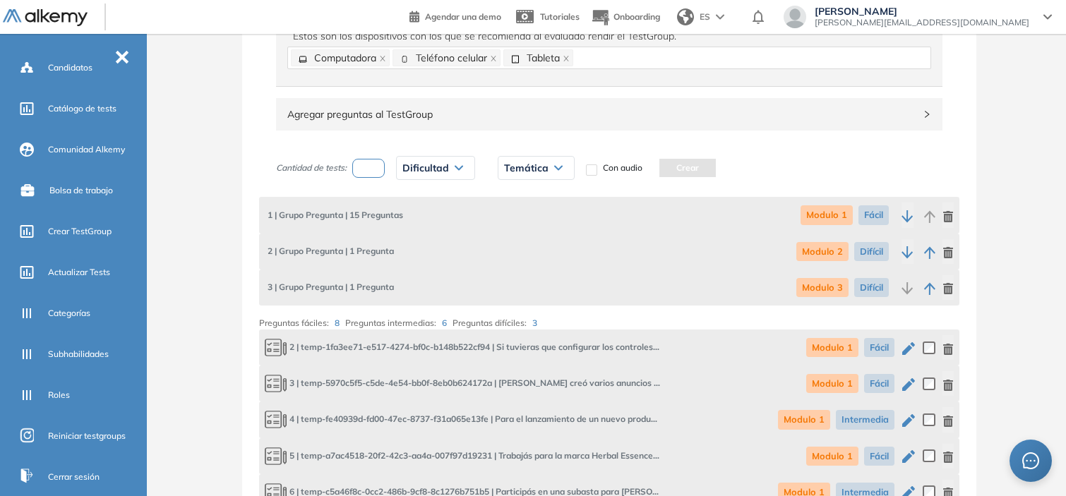
click at [943, 211] on icon "button" at bounding box center [948, 216] width 11 height 11
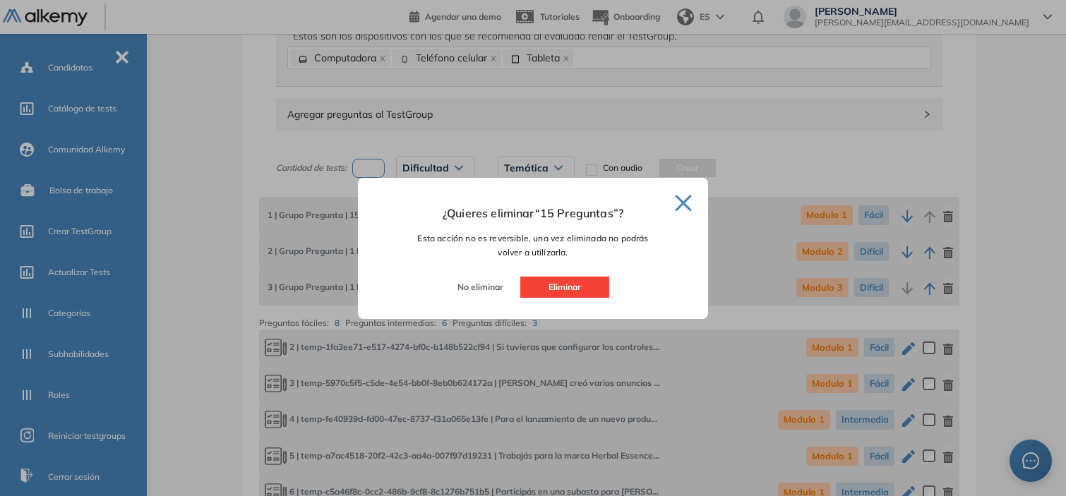
click at [557, 283] on button "Eliminar" at bounding box center [565, 287] width 89 height 21
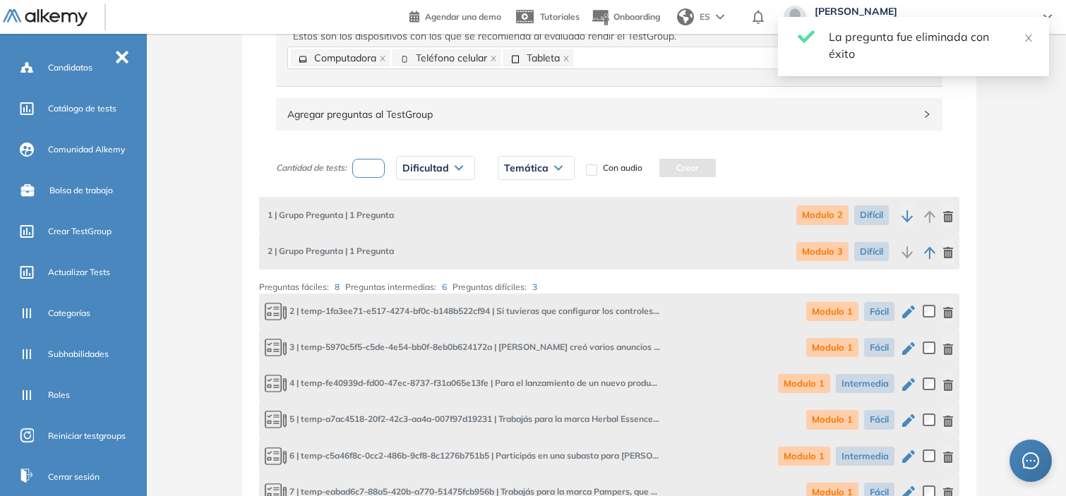
click at [364, 170] on input "number" at bounding box center [368, 168] width 32 height 19
type input "*"
click at [420, 172] on span "Dificultad" at bounding box center [426, 167] width 47 height 11
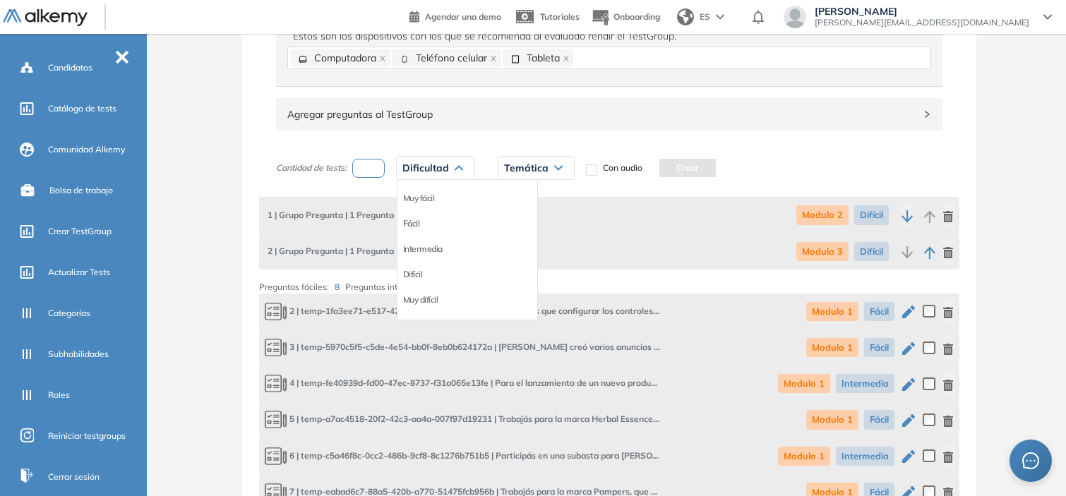
click at [408, 229] on li "Fácil" at bounding box center [411, 224] width 17 height 14
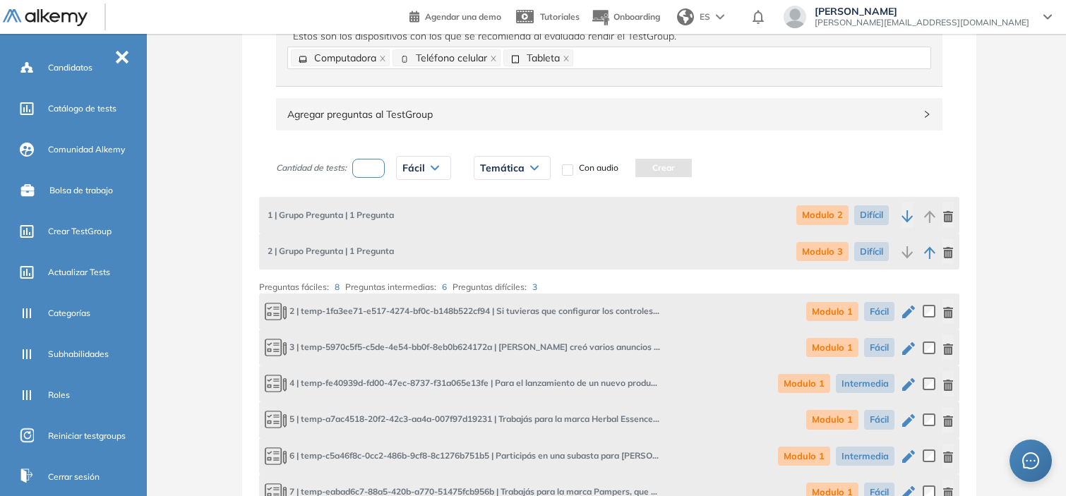
click at [504, 174] on span "Temática" at bounding box center [502, 167] width 44 height 11
drag, startPoint x: 504, startPoint y: 203, endPoint x: 513, endPoint y: 201, distance: 10.0
click at [513, 201] on li "Modulo 1" at bounding box center [497, 198] width 33 height 14
click at [513, 201] on div "1 | Grupo Pregunta | 1 Pregunta Modulo 2 Difícil" at bounding box center [609, 215] width 701 height 36
click at [652, 169] on button "Crear" at bounding box center [662, 168] width 56 height 18
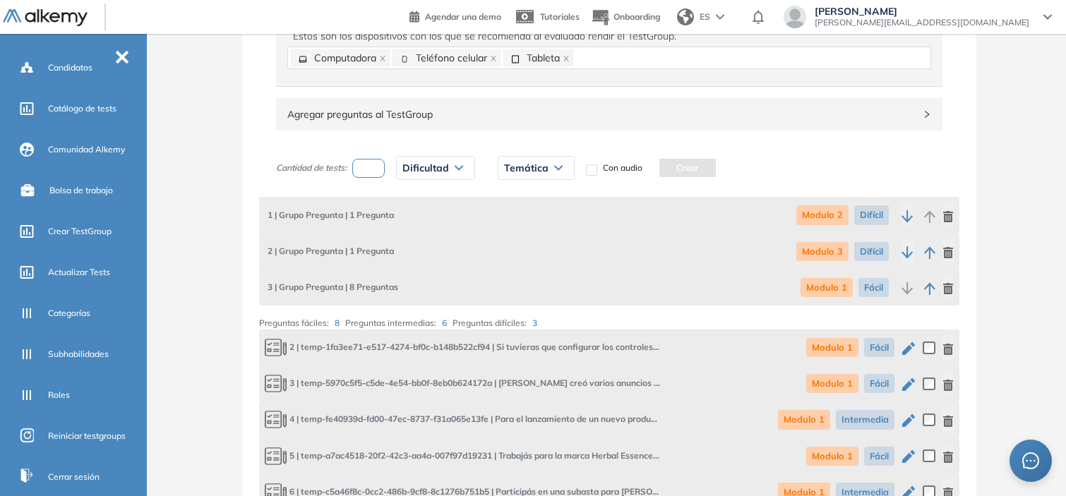
click at [367, 172] on input "number" at bounding box center [368, 168] width 32 height 19
type input "*"
click at [427, 169] on span "Dificultad" at bounding box center [426, 167] width 47 height 11
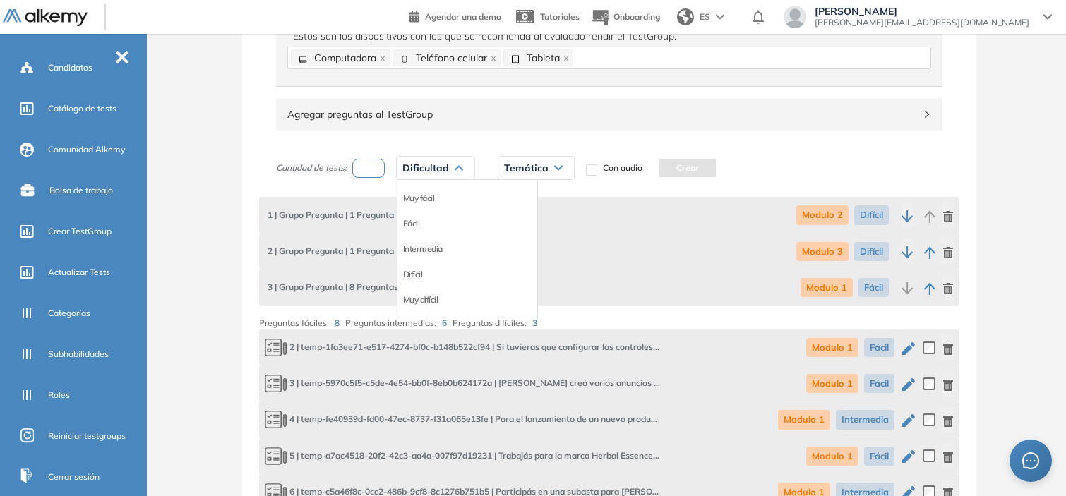
click at [434, 251] on li "Intermedia" at bounding box center [423, 249] width 40 height 14
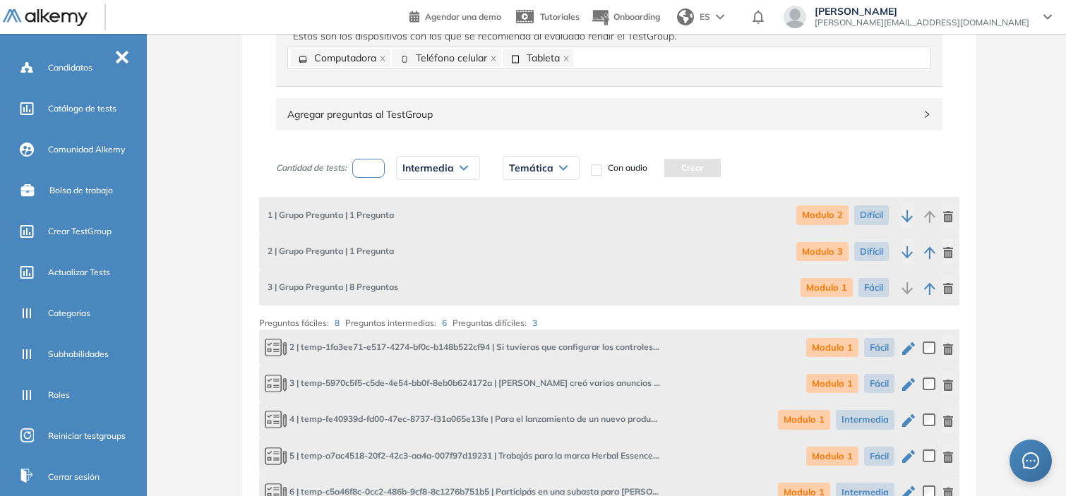
click at [544, 165] on span "Temática" at bounding box center [531, 167] width 44 height 11
click at [532, 202] on li "Modulo 1" at bounding box center [526, 198] width 33 height 14
click at [689, 173] on button "Crear" at bounding box center [691, 168] width 56 height 18
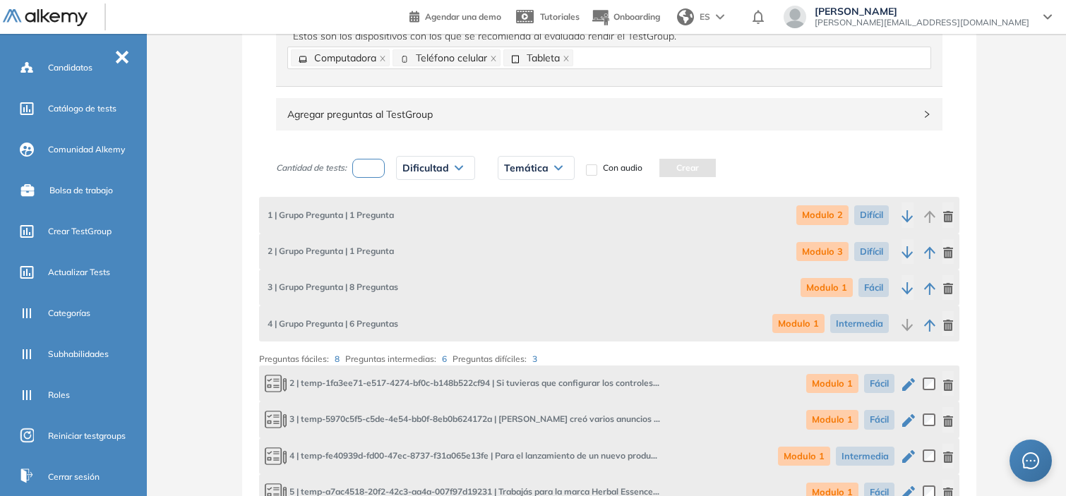
click at [369, 172] on input "number" at bounding box center [368, 168] width 32 height 19
type input "*"
click at [427, 169] on span "Dificultad" at bounding box center [426, 167] width 47 height 11
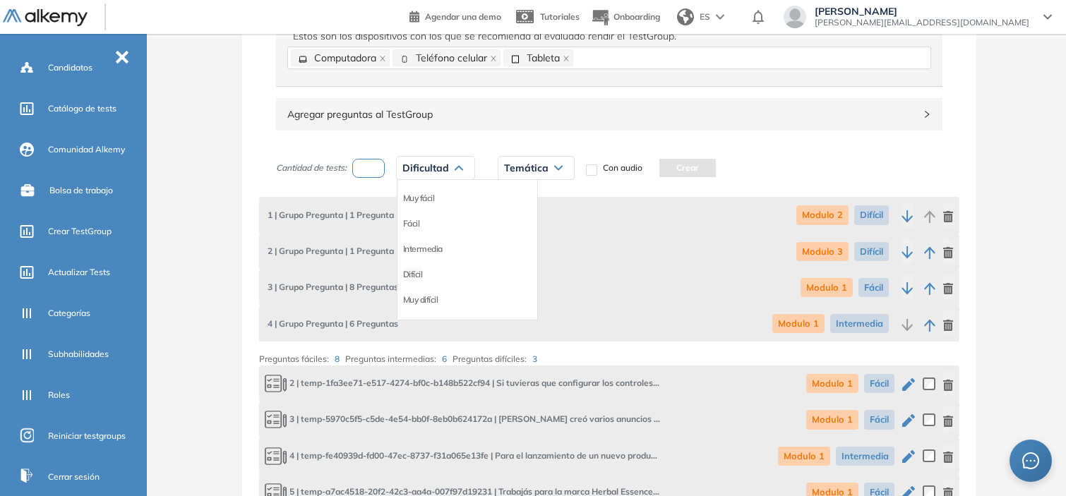
click at [418, 272] on li "Difícil" at bounding box center [413, 275] width 20 height 14
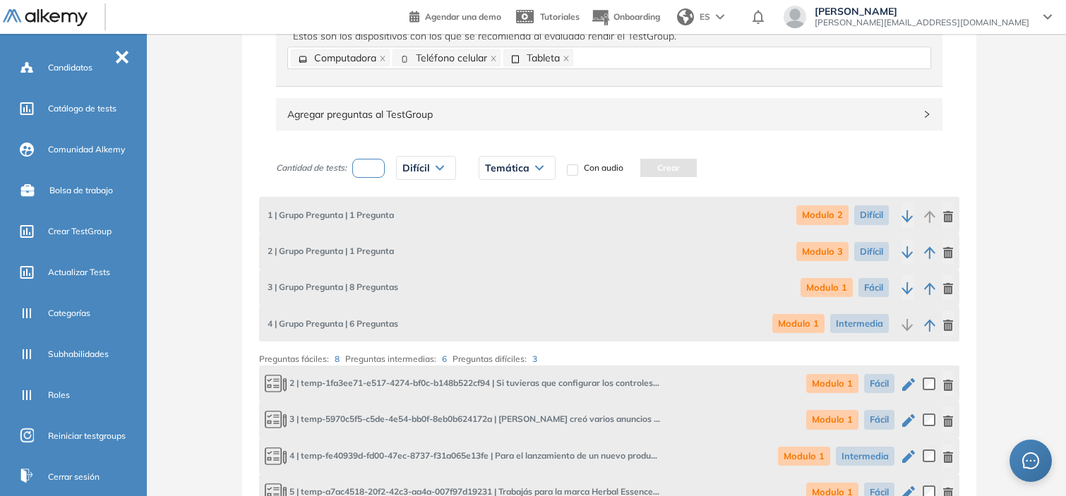
click at [525, 159] on div "Temática" at bounding box center [518, 168] width 76 height 23
click at [505, 201] on li "Modulo 1" at bounding box center [502, 198] width 33 height 14
click at [659, 174] on button "Crear" at bounding box center [667, 168] width 56 height 18
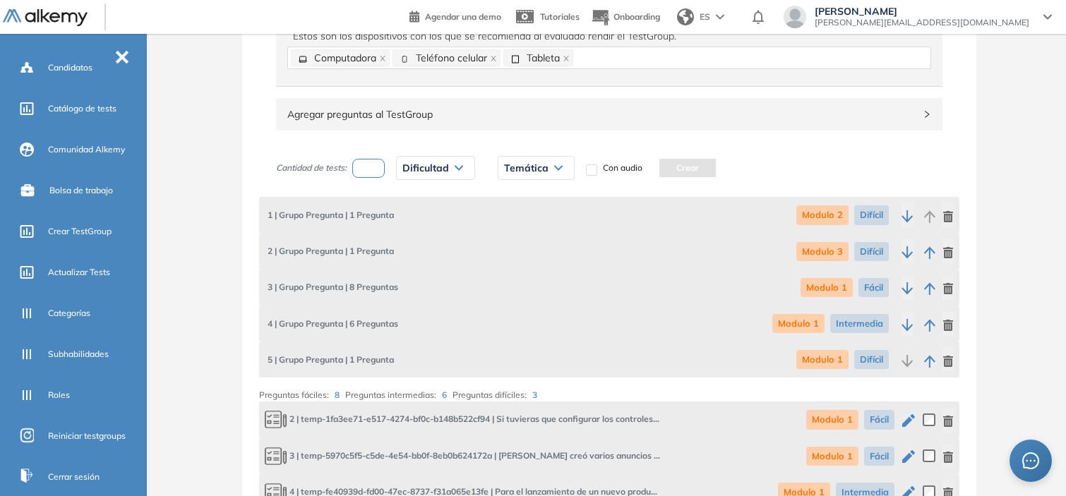
click at [908, 215] on icon "button" at bounding box center [907, 216] width 11 height 12
click at [902, 256] on icon "button" at bounding box center [908, 252] width 12 height 13
click at [910, 287] on icon "button" at bounding box center [908, 288] width 12 height 13
click at [911, 326] on icon "button" at bounding box center [907, 325] width 11 height 12
click at [906, 213] on icon "button" at bounding box center [908, 216] width 12 height 13
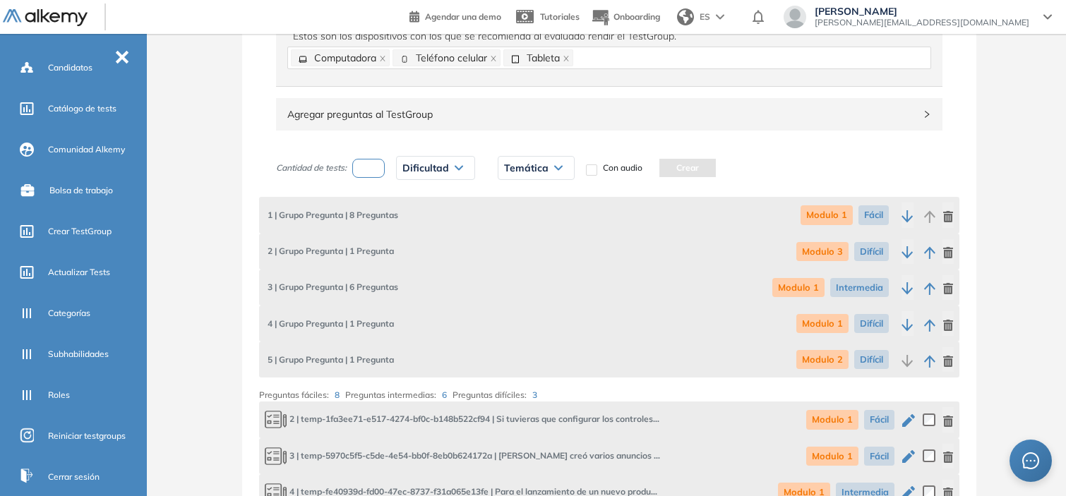
click at [904, 253] on icon "button" at bounding box center [907, 252] width 11 height 12
click at [903, 288] on icon "button" at bounding box center [907, 288] width 11 height 12
click at [903, 321] on icon "button" at bounding box center [908, 325] width 12 height 13
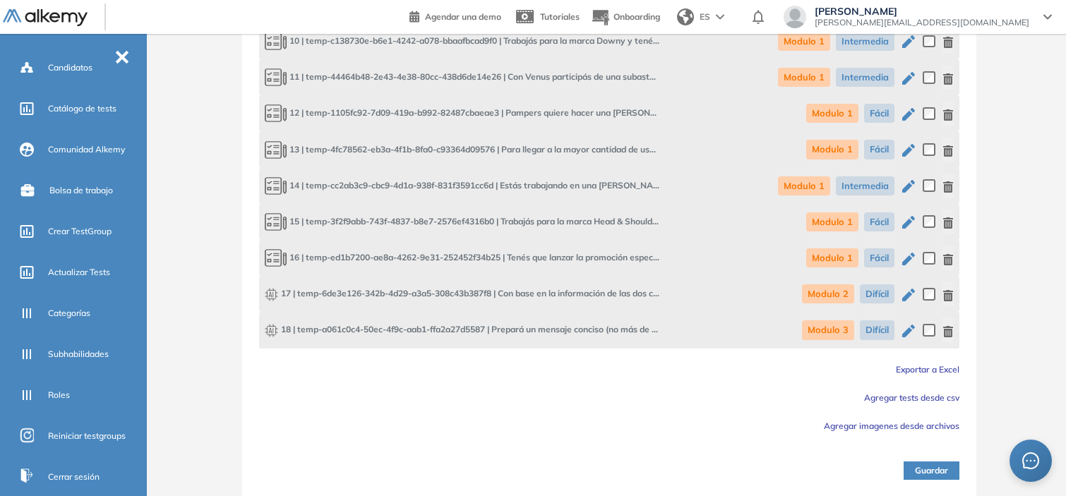
click at [934, 469] on button "Guardar" at bounding box center [932, 471] width 56 height 18
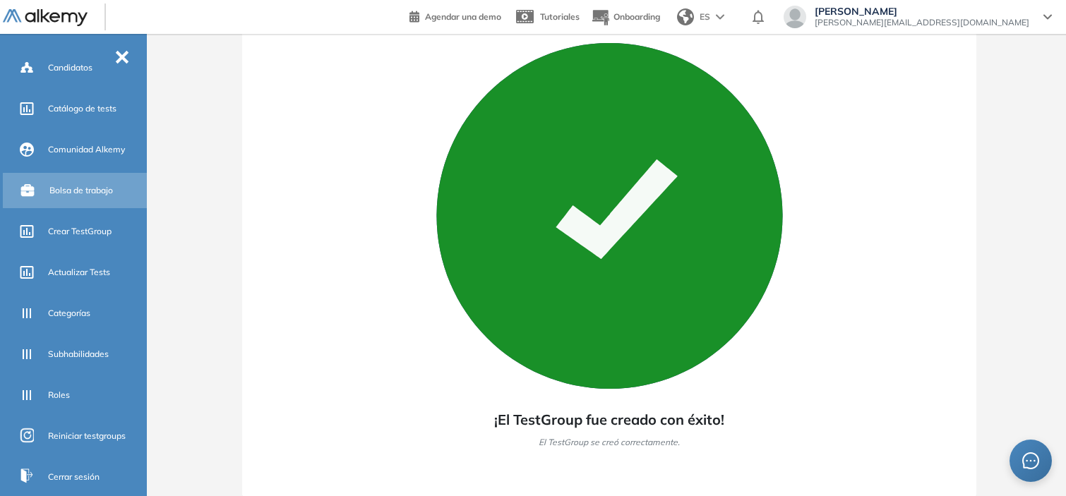
scroll to position [0, 0]
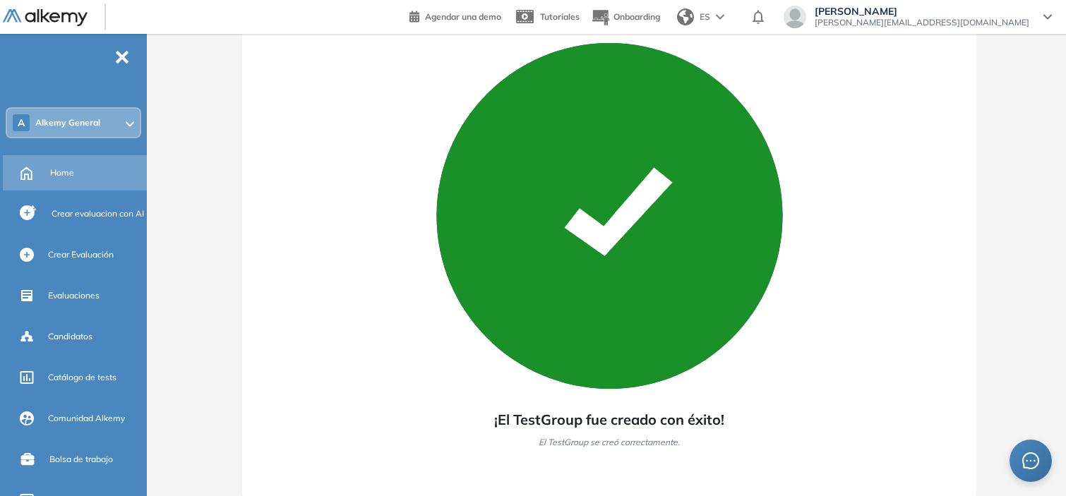
click at [62, 184] on div "Home" at bounding box center [76, 172] width 147 height 35
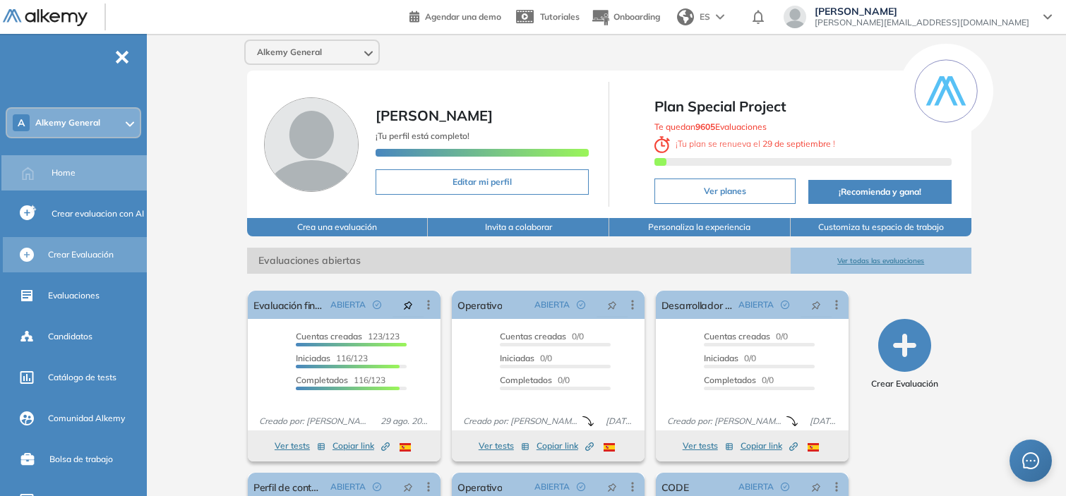
click at [69, 249] on span "Crear Evaluación" at bounding box center [81, 255] width 66 height 13
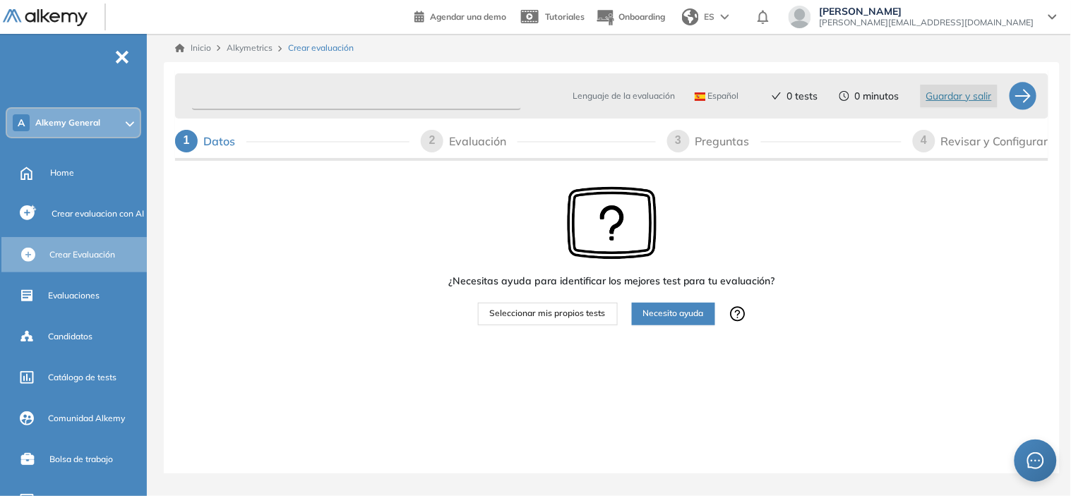
click at [216, 92] on input "text" at bounding box center [356, 97] width 329 height 28
type input "**********"
click at [583, 316] on span "Seleccionar mis propios tests" at bounding box center [548, 313] width 116 height 13
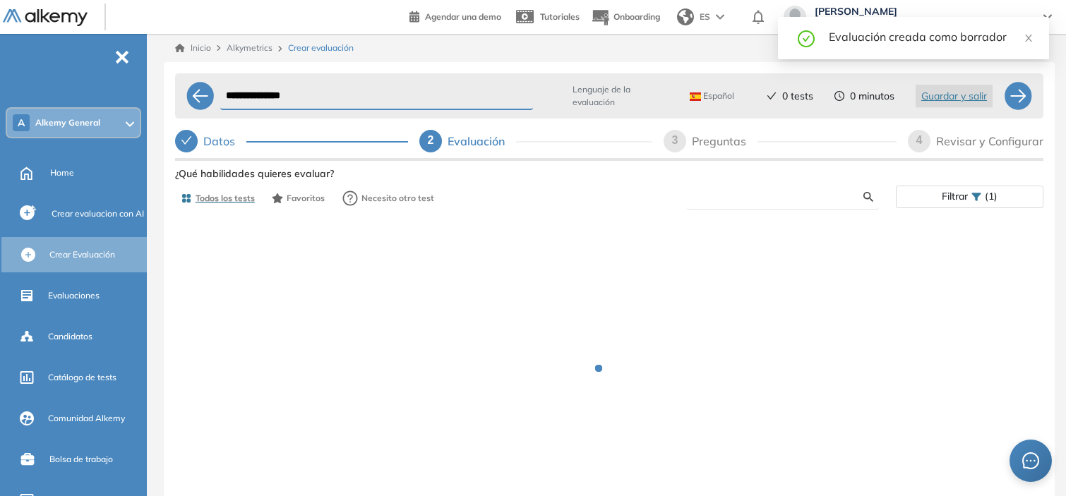
click at [722, 201] on input "text" at bounding box center [780, 197] width 165 height 13
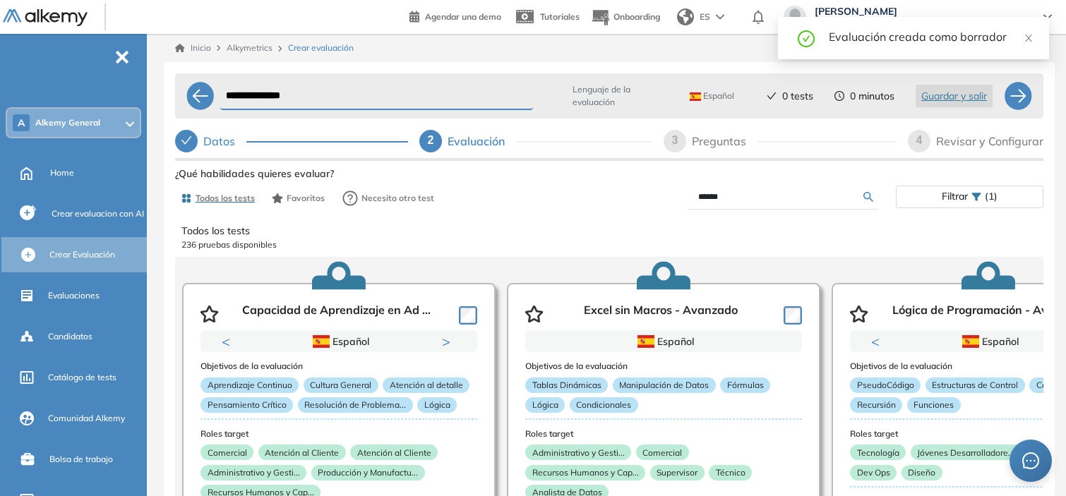
type input "******"
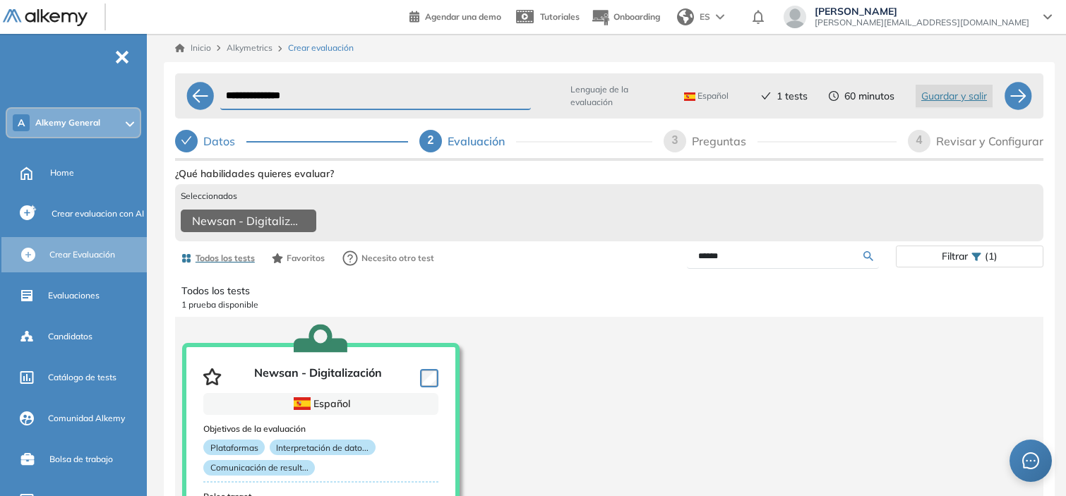
click at [717, 142] on div "Preguntas" at bounding box center [725, 141] width 66 height 23
select select "*****"
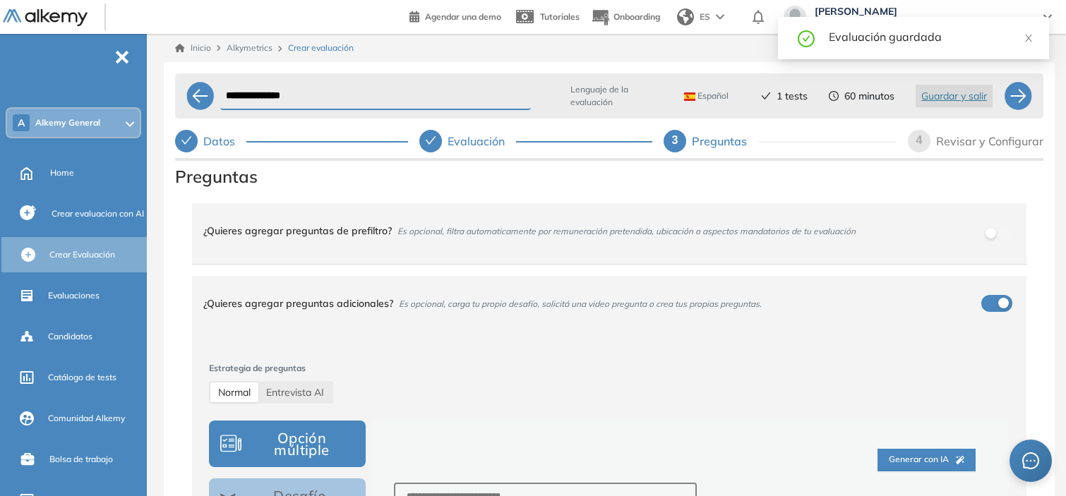
click at [930, 145] on div "4 Revisar y Configurar" at bounding box center [976, 141] width 136 height 23
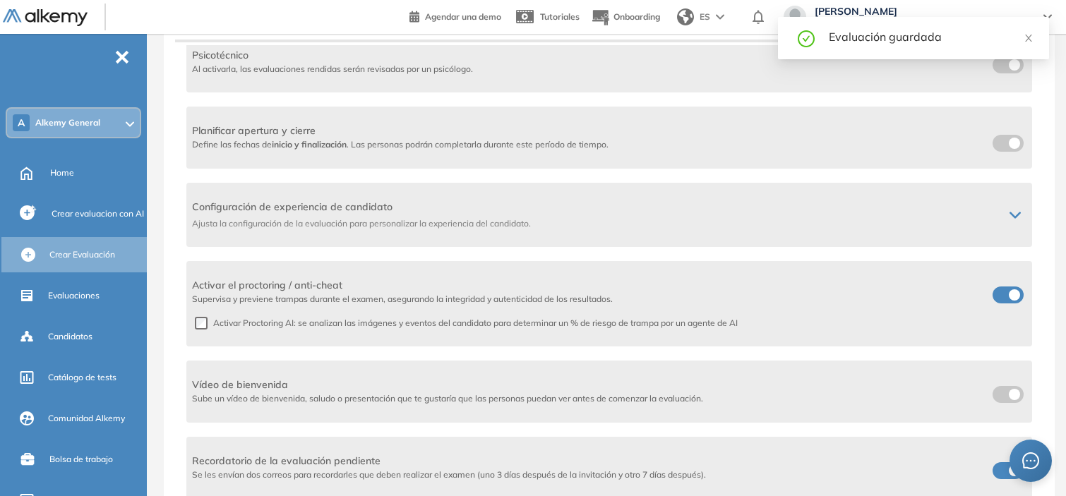
scroll to position [120, 0]
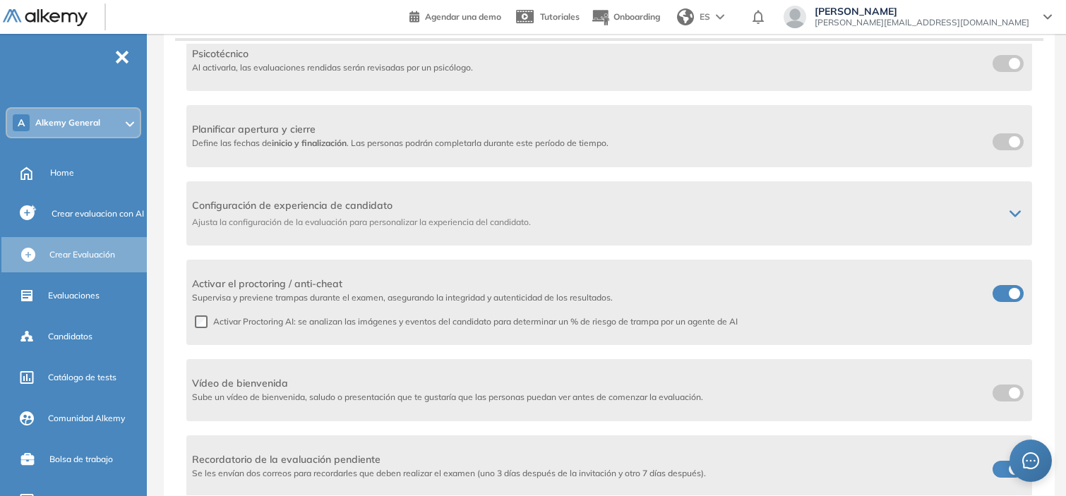
click at [1004, 291] on span at bounding box center [998, 290] width 11 height 11
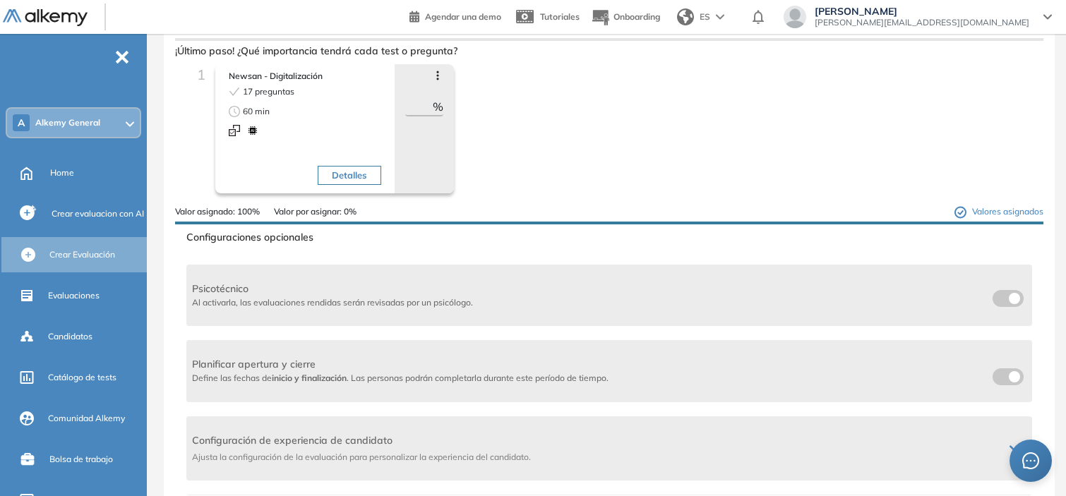
scroll to position [0, 0]
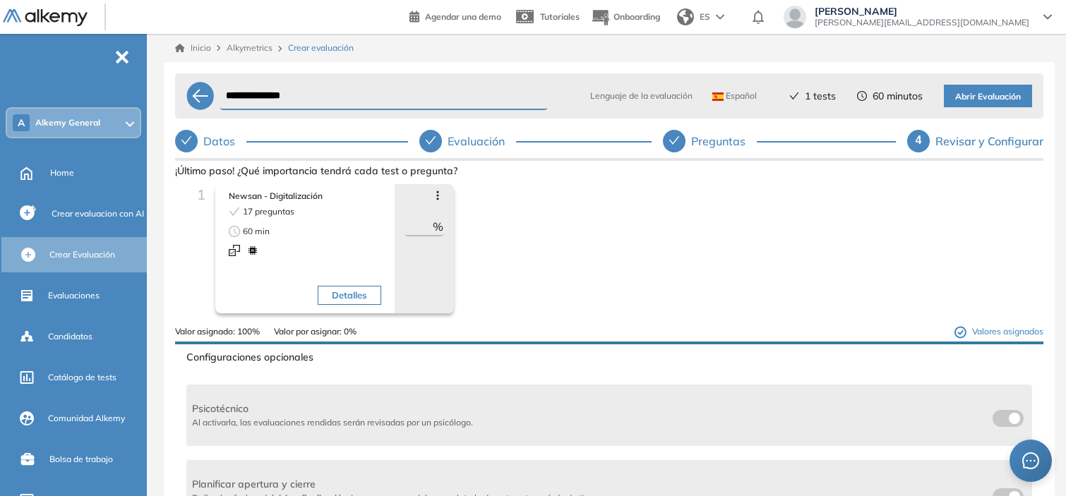
click at [959, 93] on span "Abrir Evaluación" at bounding box center [989, 96] width 66 height 13
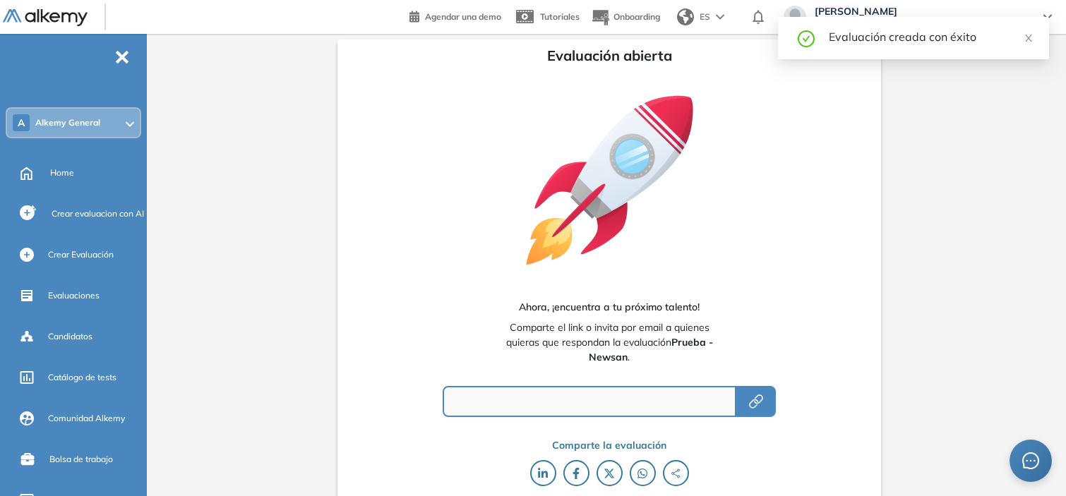
type input "**********"
click at [760, 395] on icon "button" at bounding box center [758, 399] width 9 height 9
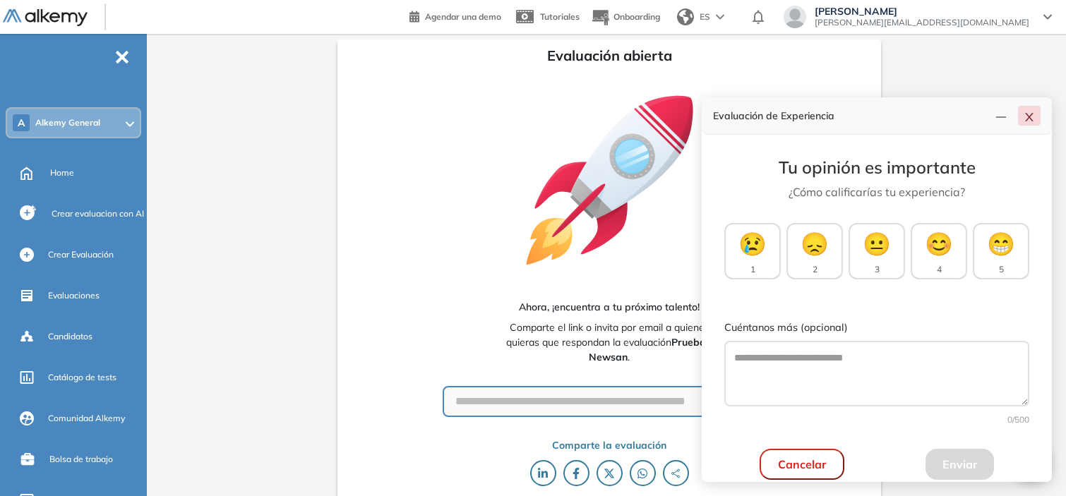
click at [1028, 120] on icon "close" at bounding box center [1029, 117] width 11 height 11
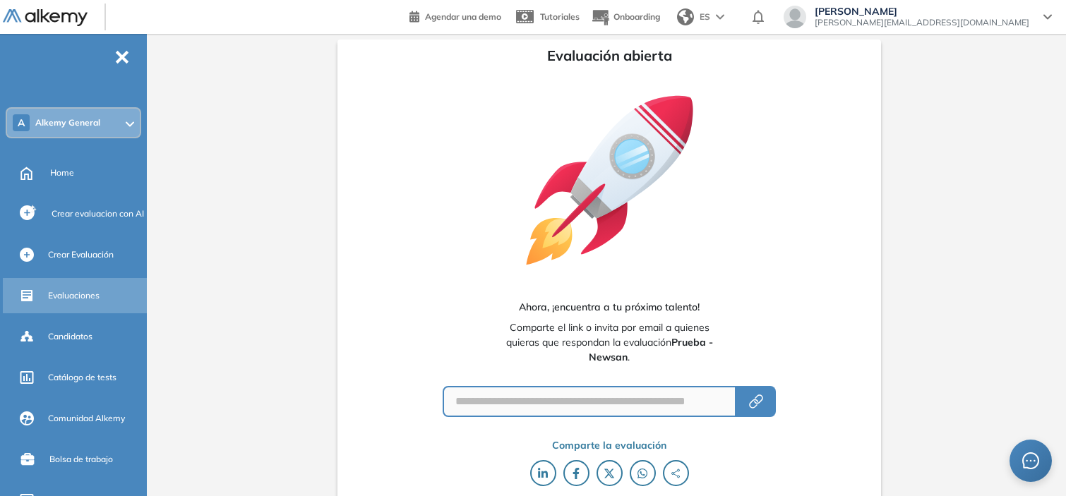
click at [62, 299] on span "Evaluaciones" at bounding box center [74, 296] width 52 height 13
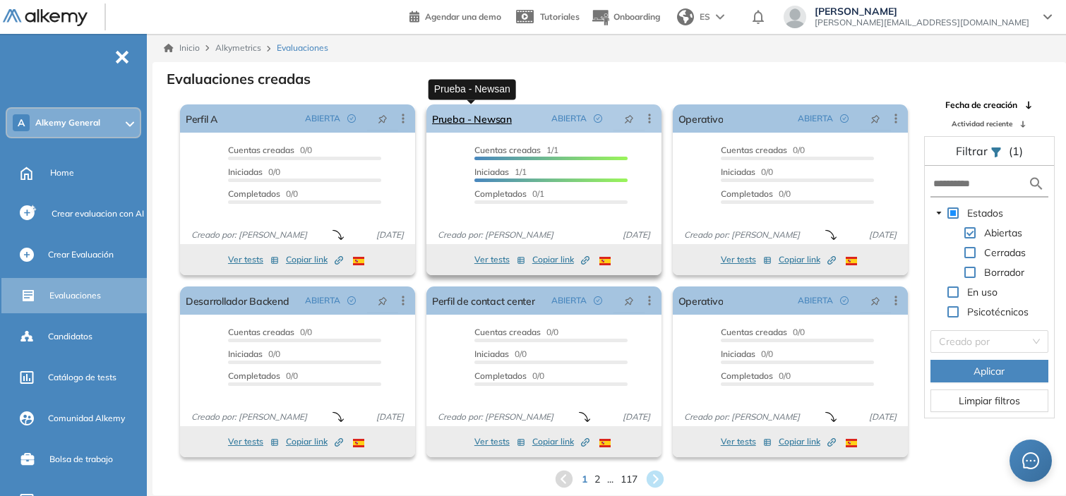
click at [443, 116] on link "Prueba - Newsan" at bounding box center [472, 119] width 80 height 28
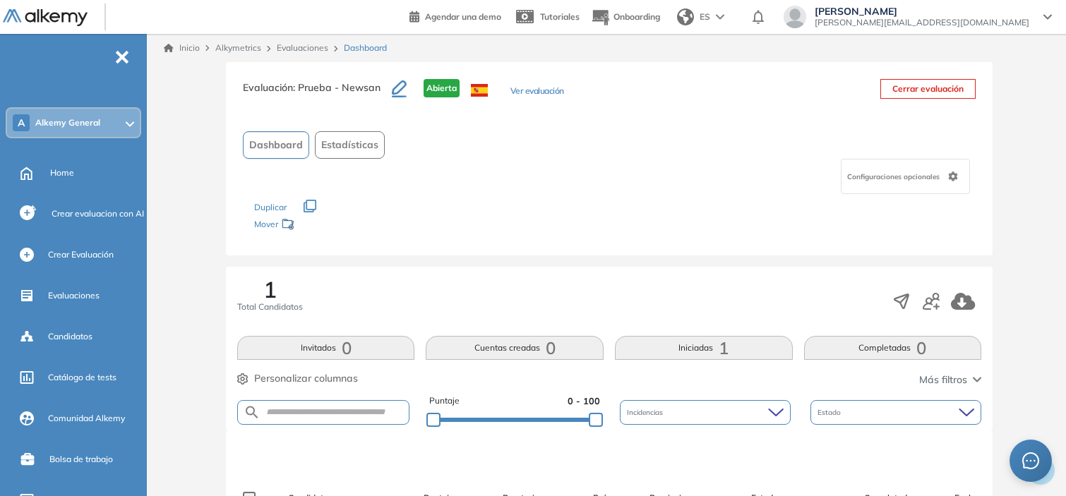
scroll to position [226, 0]
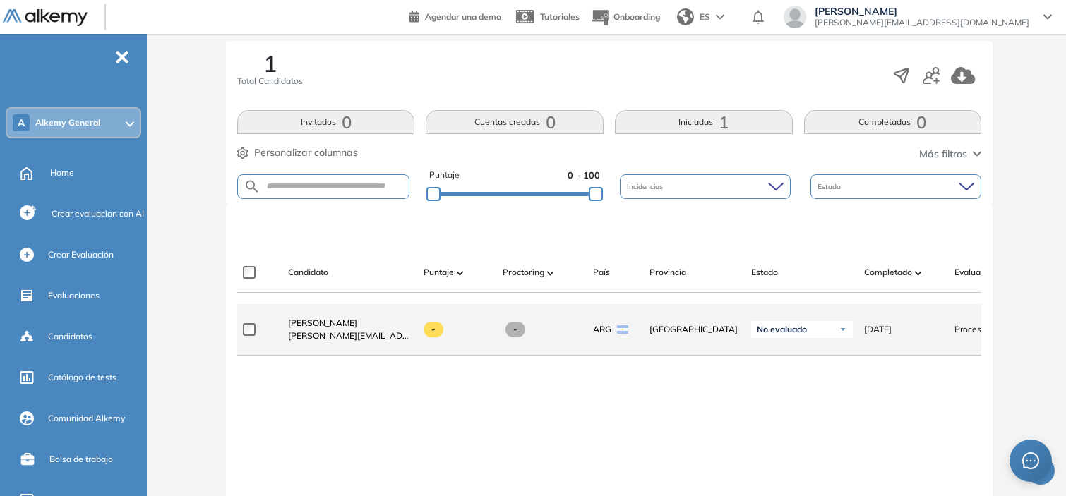
click at [327, 328] on span "[PERSON_NAME]" at bounding box center [322, 323] width 69 height 11
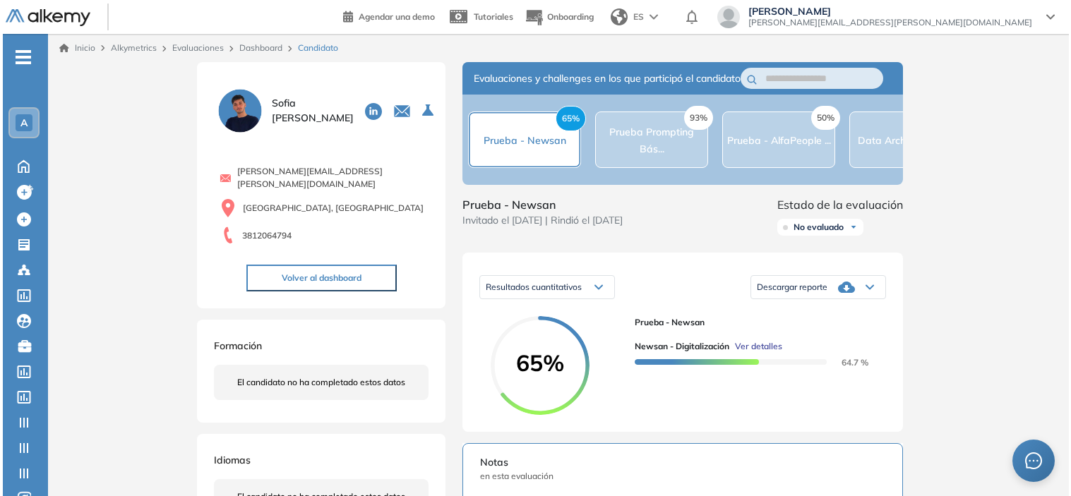
scroll to position [95, 0]
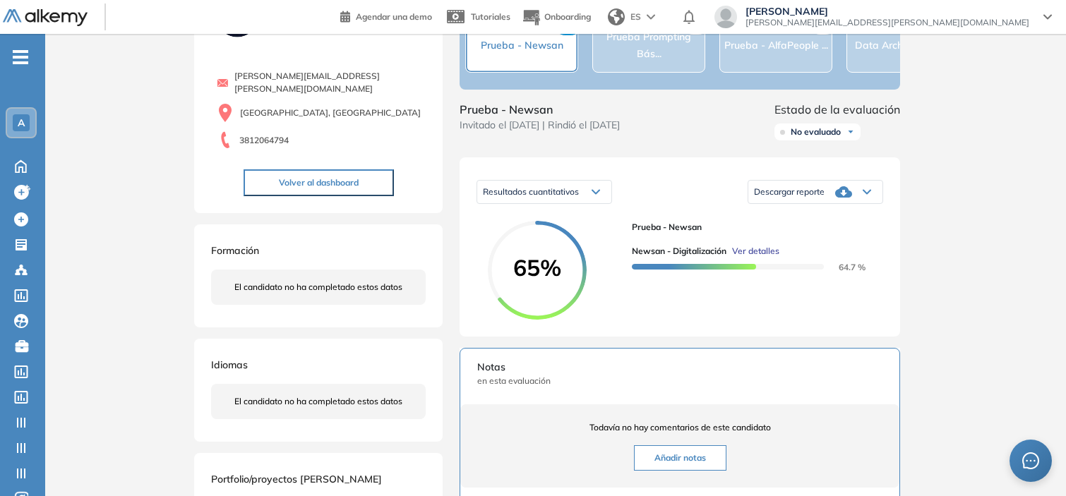
click at [771, 258] on span "Ver detalles" at bounding box center [755, 251] width 47 height 13
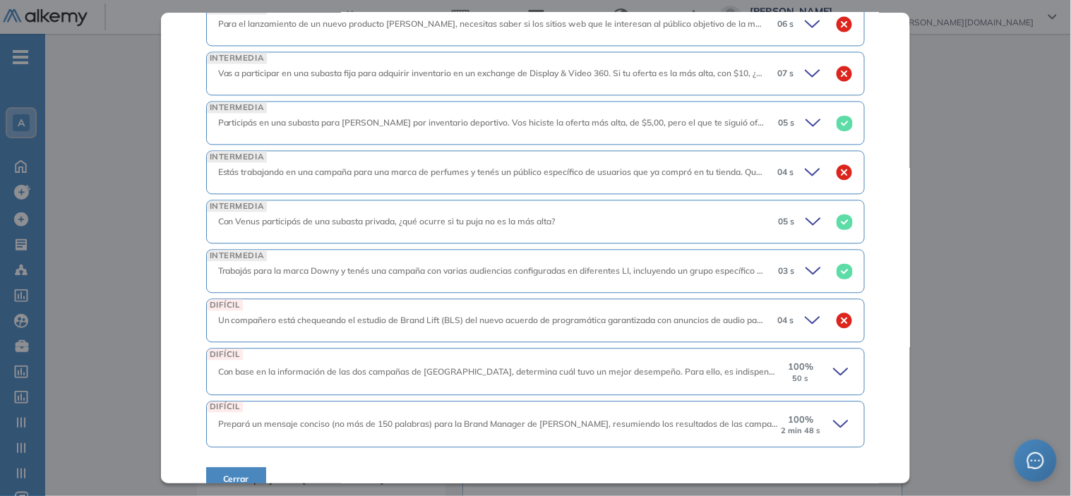
scroll to position [766, 0]
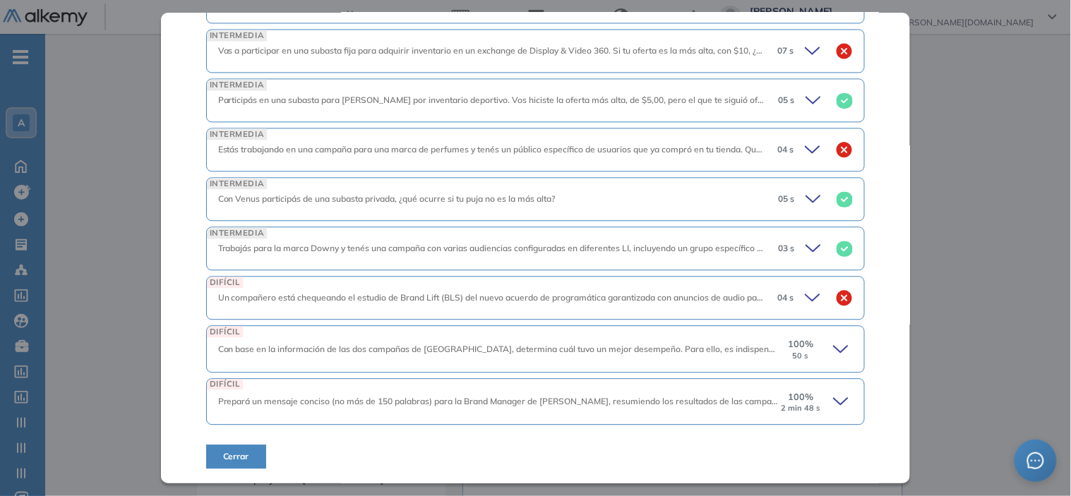
click at [826, 339] on div "100 % 50 s" at bounding box center [816, 349] width 73 height 23
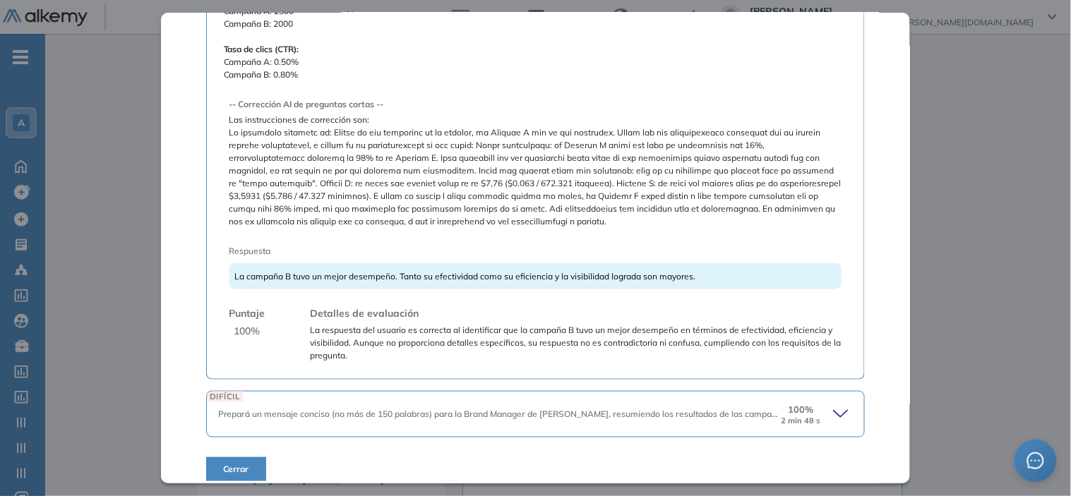
scroll to position [1583, 0]
click at [833, 414] on icon at bounding box center [843, 414] width 20 height 20
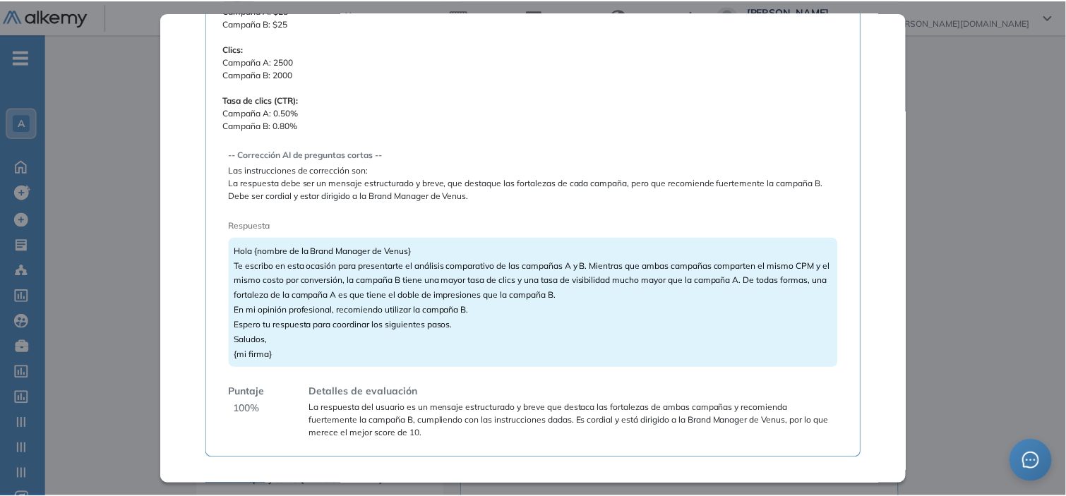
scroll to position [2465, 0]
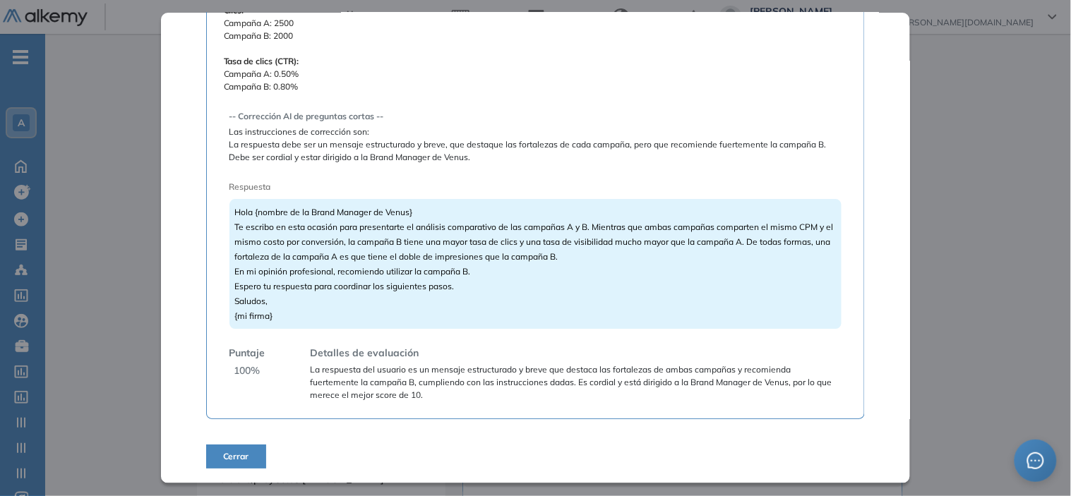
click at [986, 237] on div "Inicio Alkymetrics Evaluaciones Dashboard Candidato Newsan - Digitalización Int…" at bounding box center [558, 406] width 1026 height 935
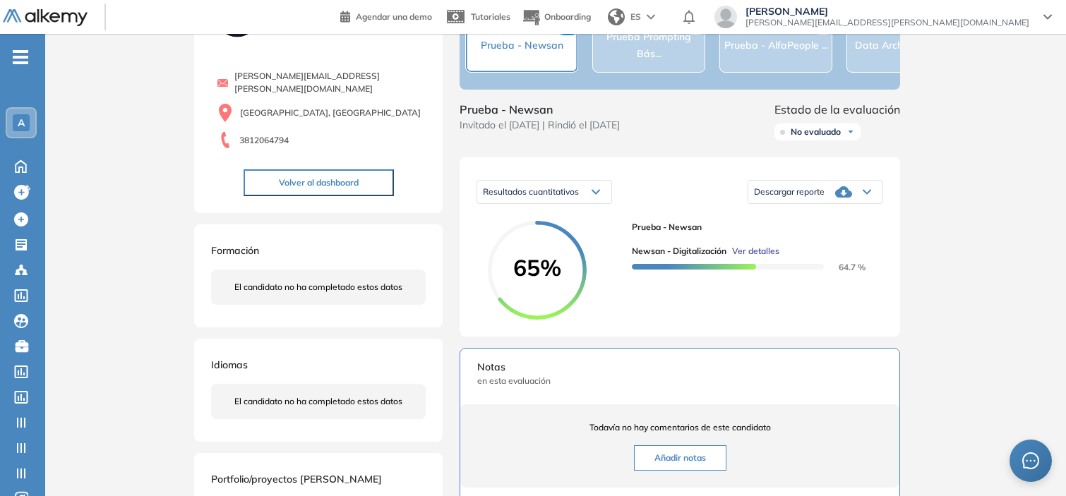
scroll to position [0, 0]
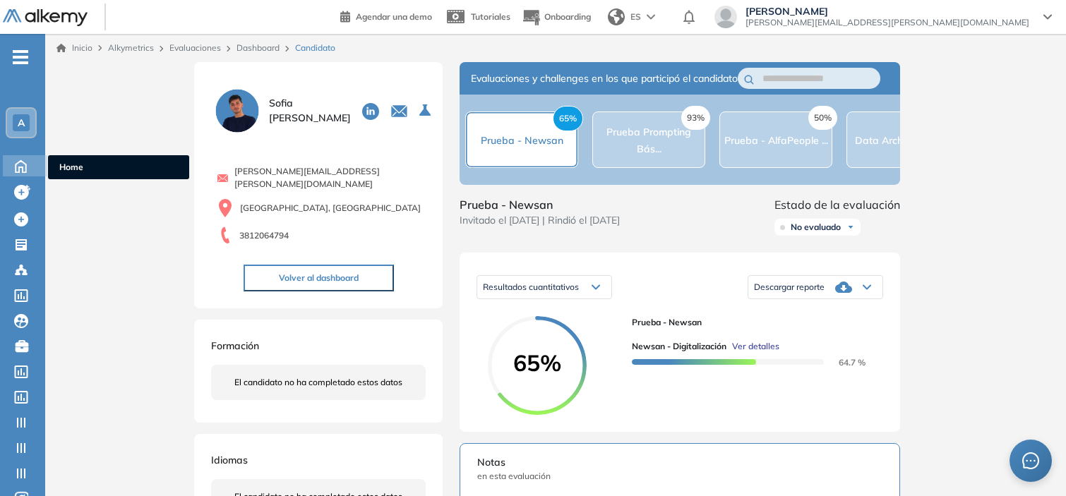
click at [18, 157] on icon at bounding box center [20, 165] width 25 height 17
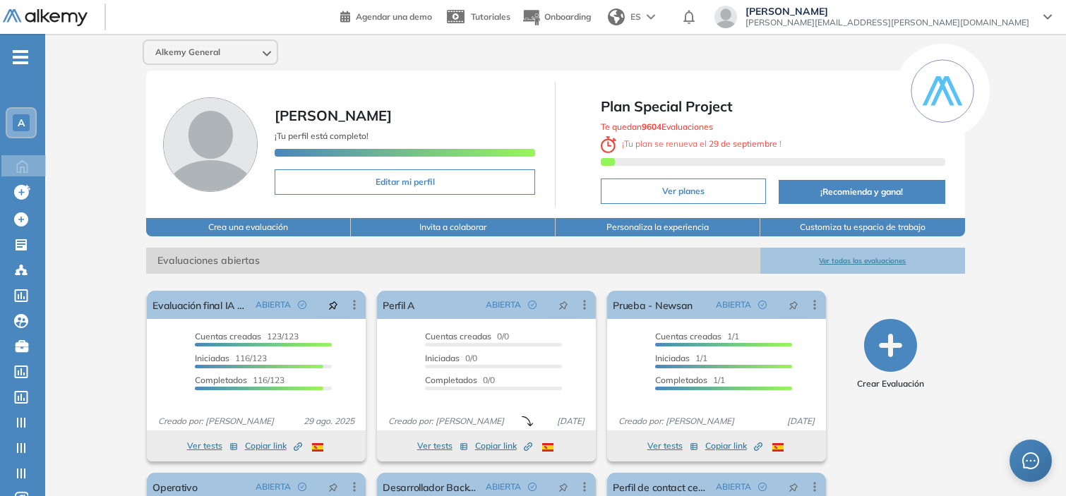
click at [15, 128] on div "A" at bounding box center [21, 122] width 17 height 17
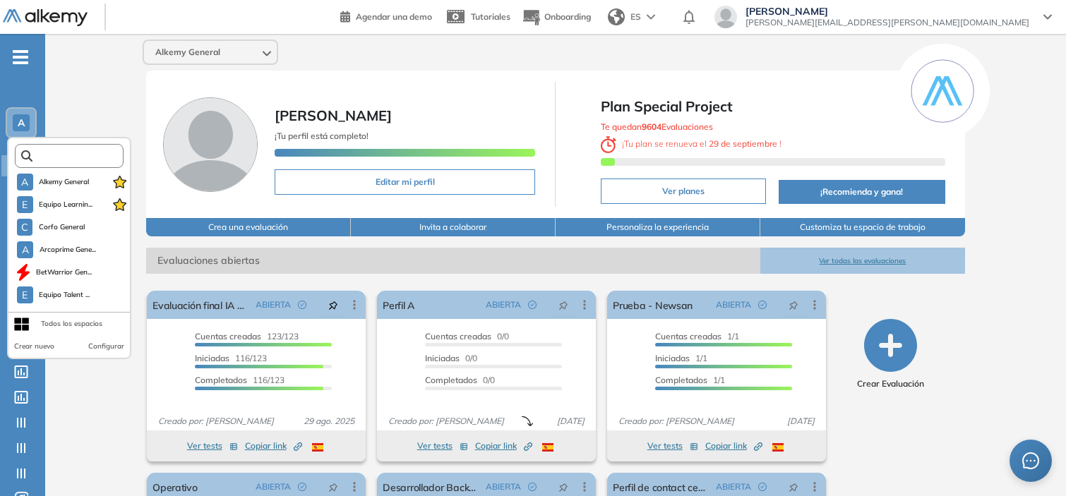
click at [71, 154] on input "text" at bounding box center [73, 156] width 82 height 11
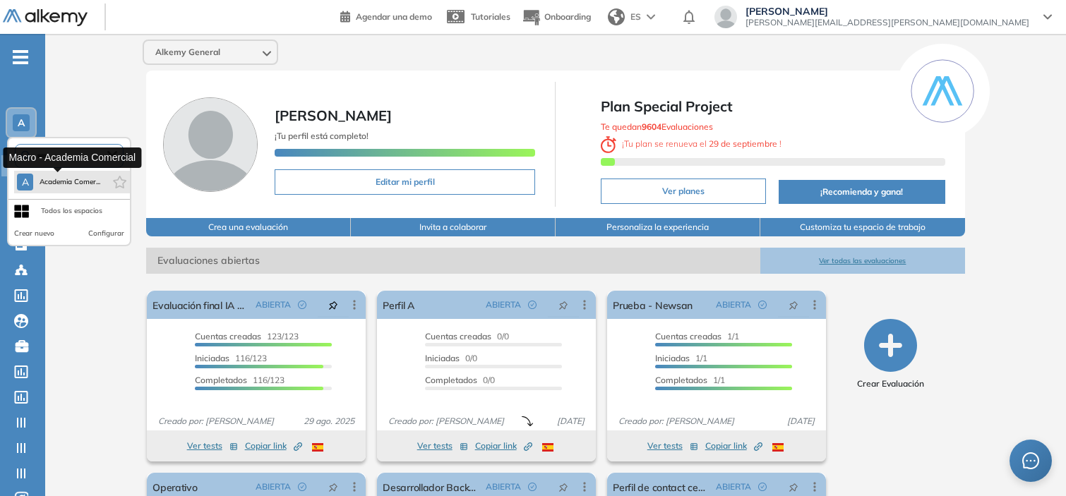
type input "****"
click at [76, 177] on span "Academia Comer..." at bounding box center [69, 182] width 61 height 11
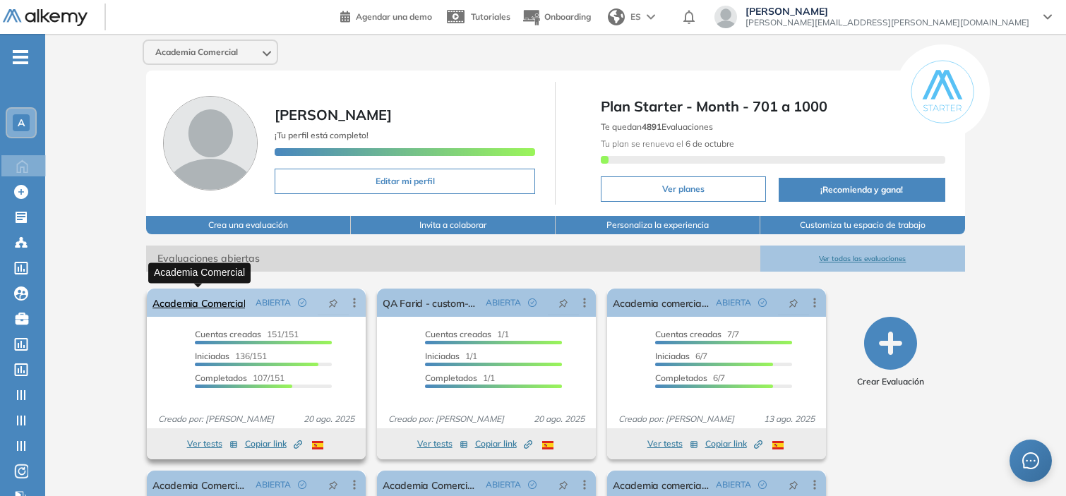
click at [205, 307] on link "Academia Comercial" at bounding box center [199, 303] width 93 height 28
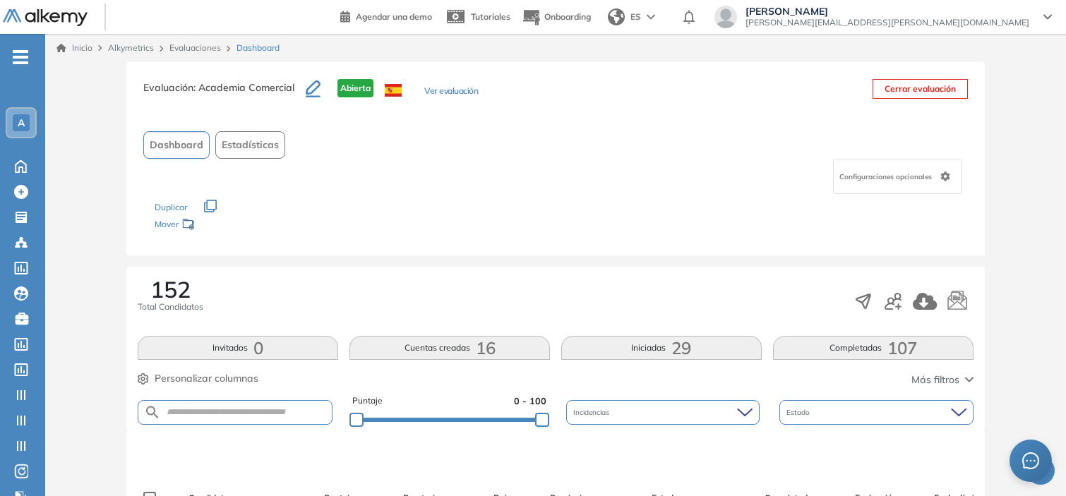
scroll to position [146, 0]
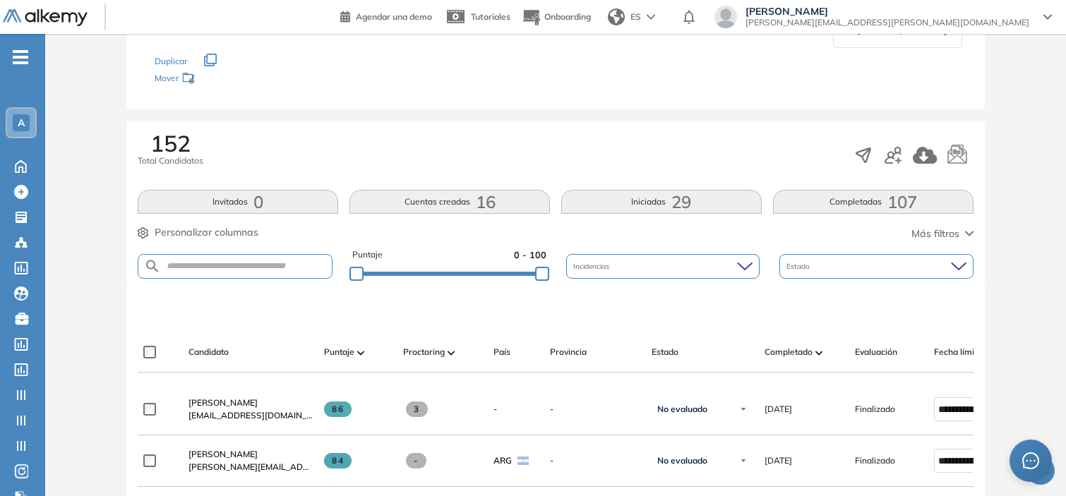
click at [828, 207] on button "Completadas 107" at bounding box center [873, 202] width 201 height 24
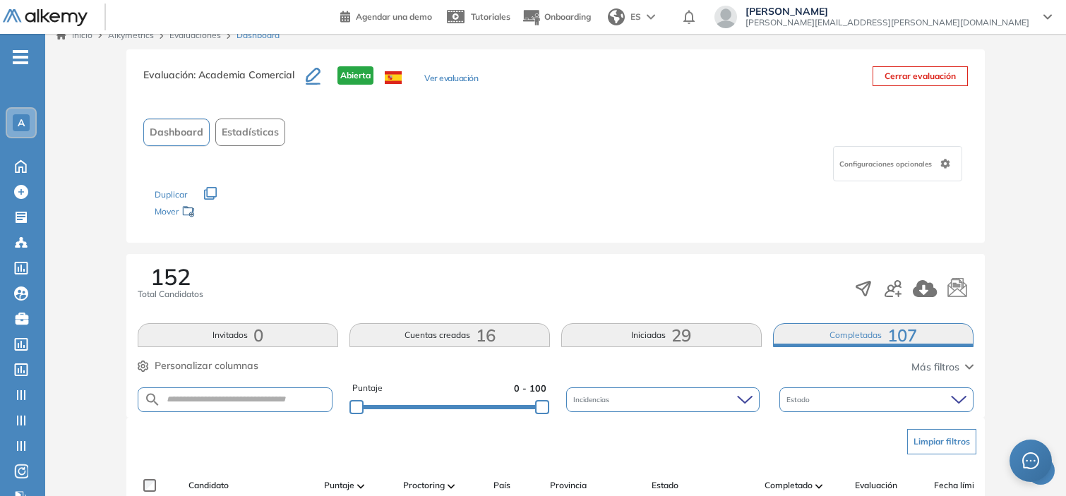
scroll to position [0, 0]
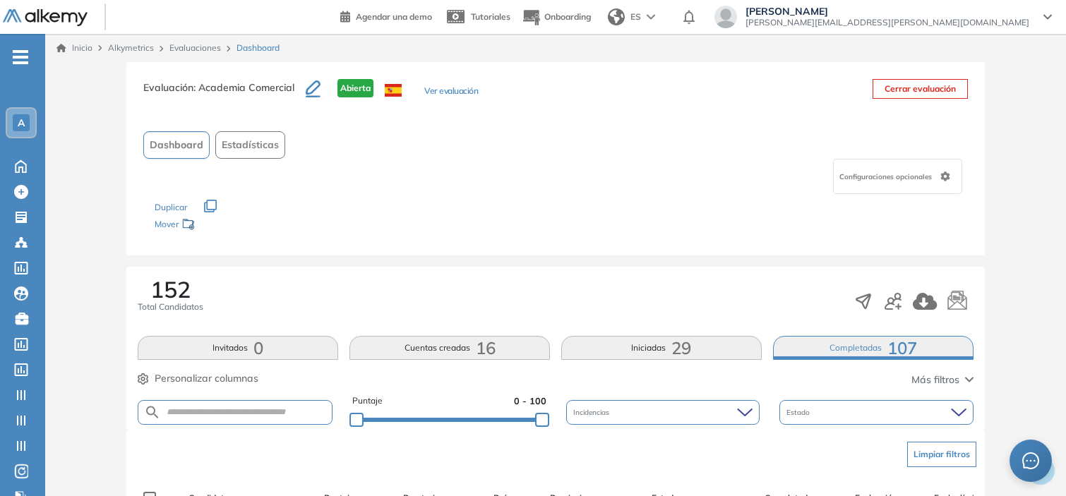
click at [258, 138] on span "Estadísticas" at bounding box center [250, 145] width 57 height 15
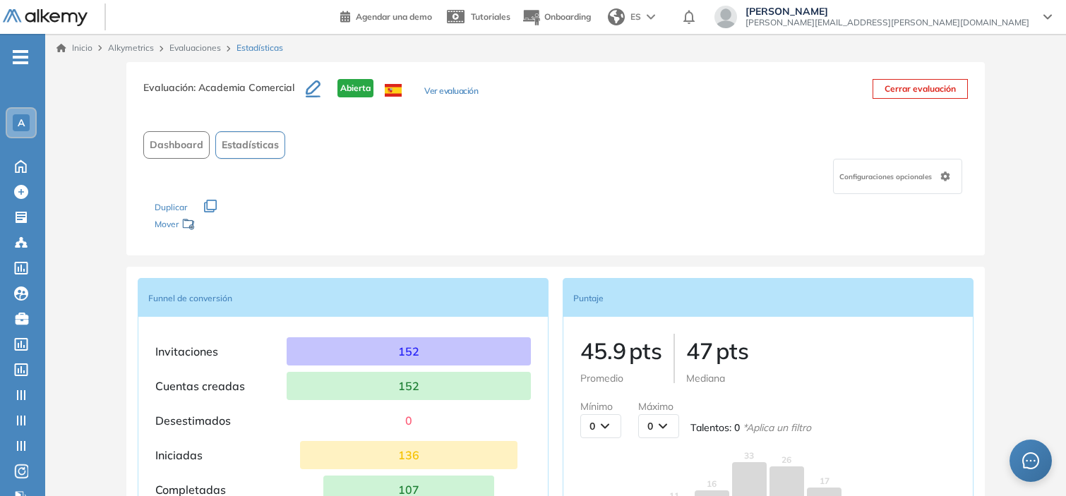
click at [207, 50] on link "Evaluaciones" at bounding box center [195, 47] width 52 height 11
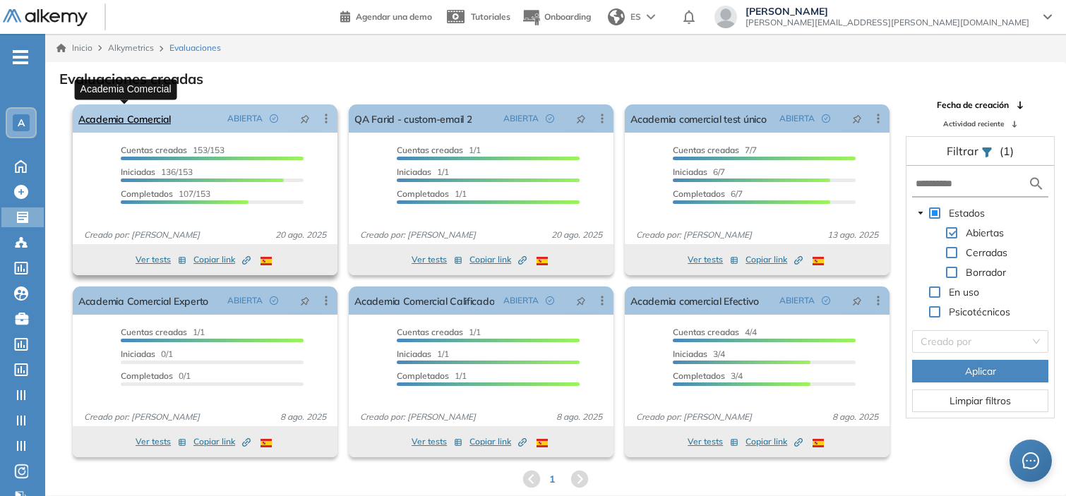
click at [161, 118] on link "Academia Comercial" at bounding box center [124, 119] width 93 height 28
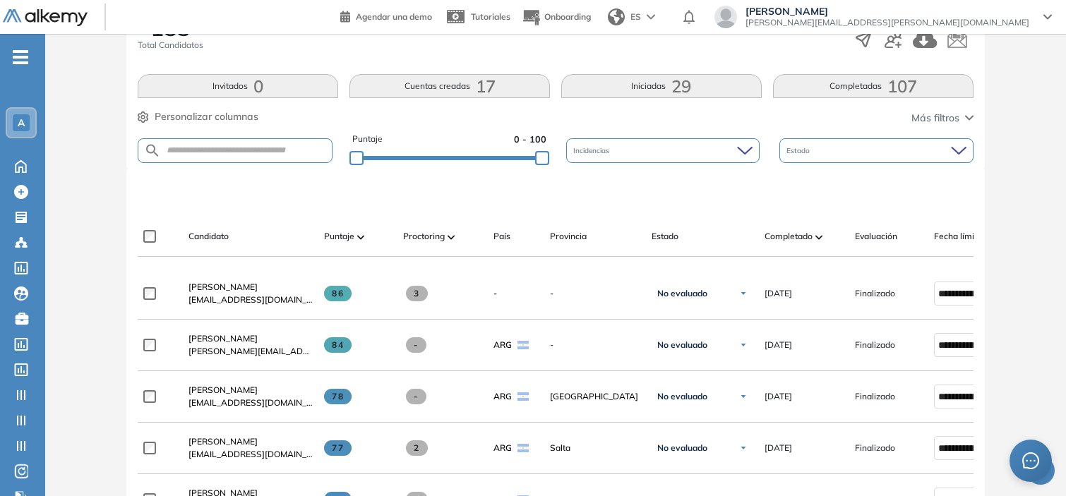
scroll to position [263, 0]
click at [682, 85] on span "29" at bounding box center [682, 85] width 20 height 0
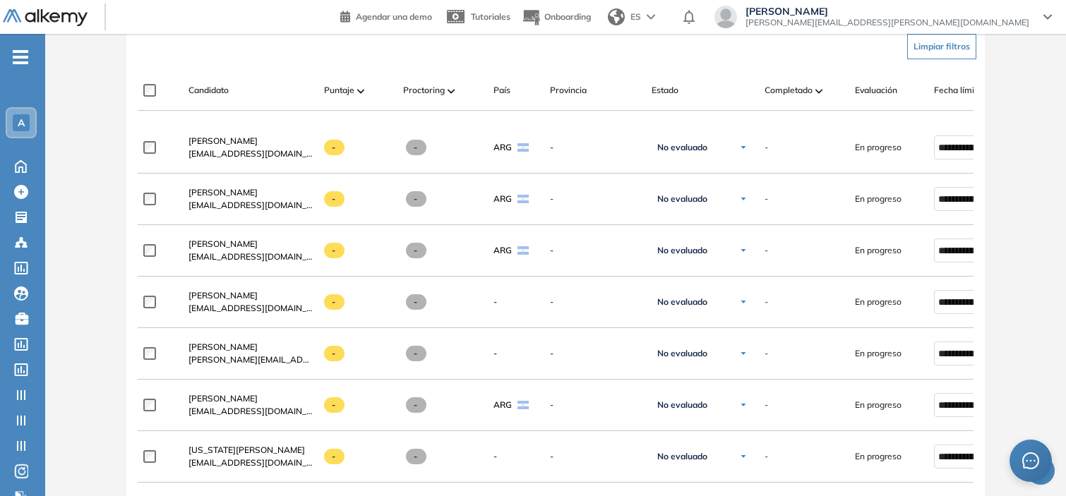
scroll to position [410, 0]
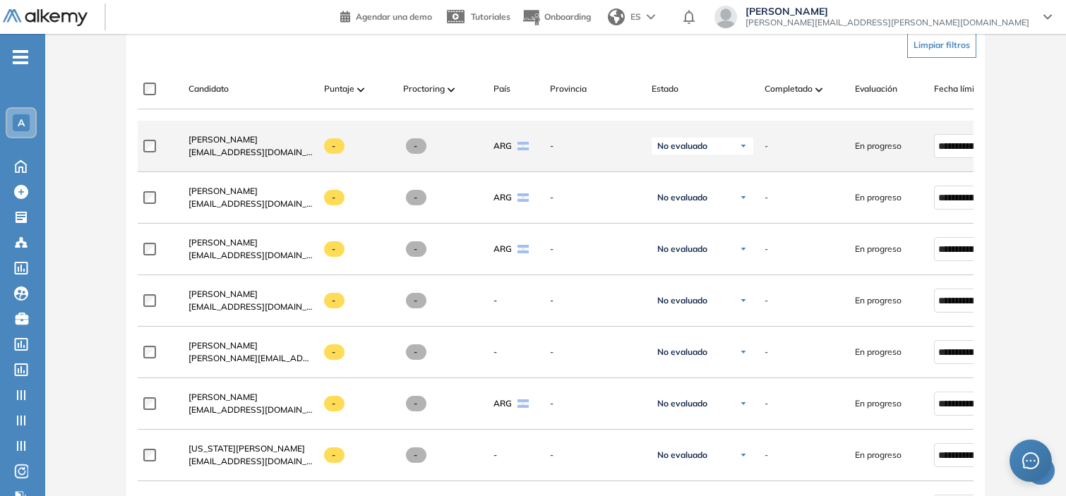
click at [937, 127] on div "**********" at bounding box center [612, 147] width 949 height 52
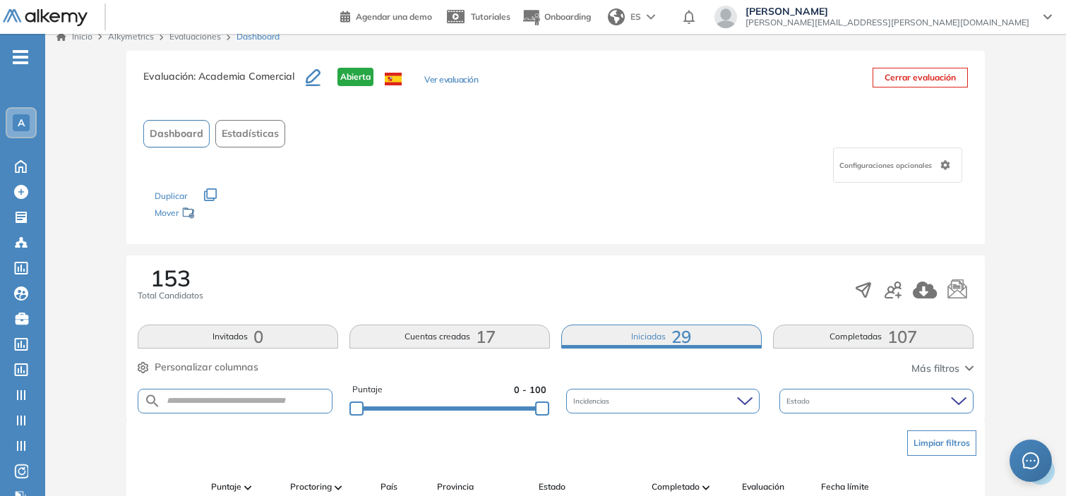
scroll to position [0, 0]
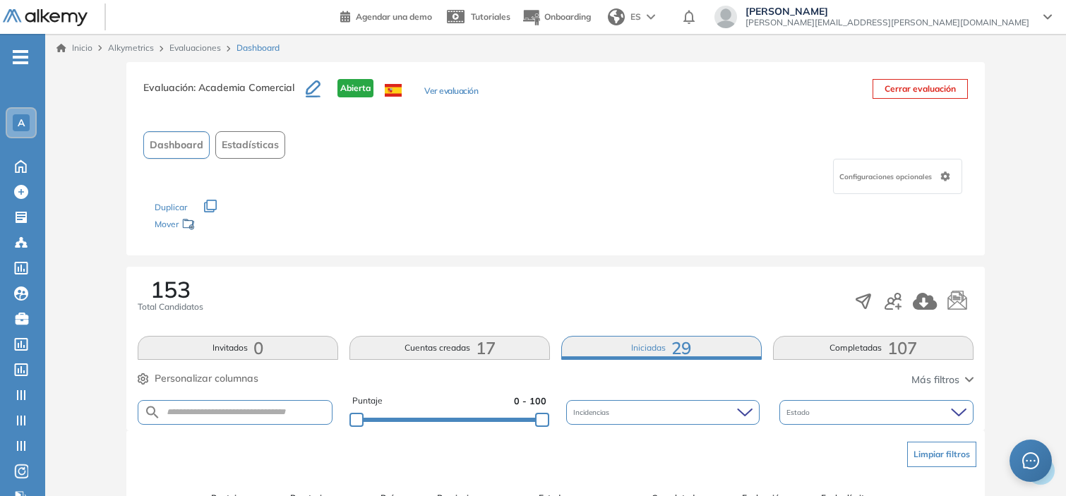
click at [491, 348] on span "17" at bounding box center [486, 348] width 20 height 0
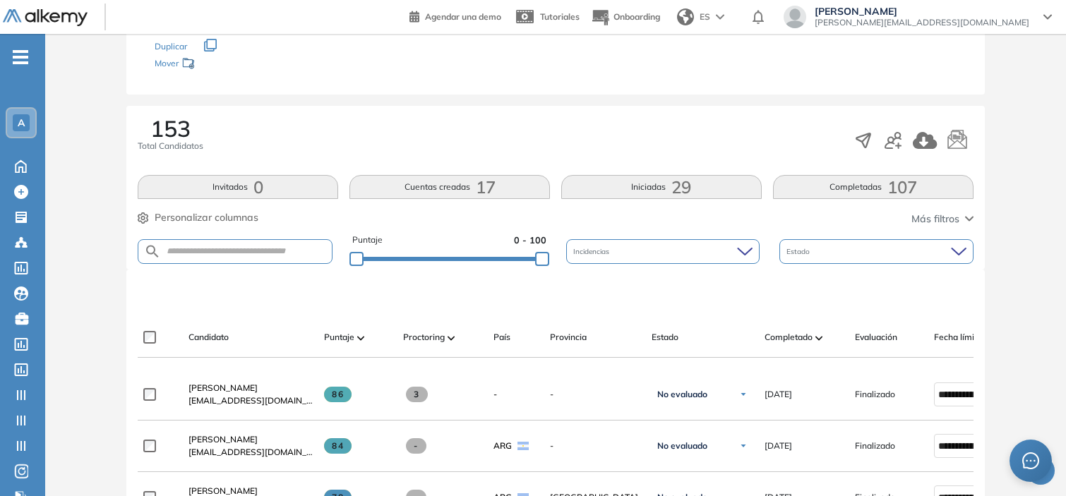
scroll to position [163, 0]
